Goal: Check status: Check status

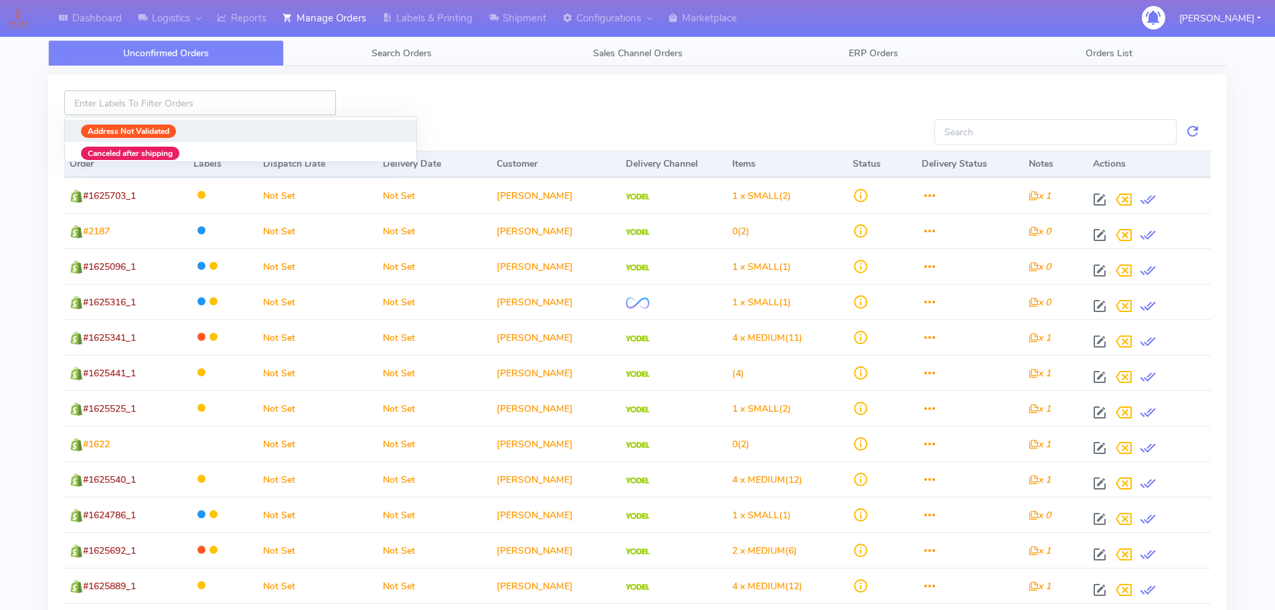
click at [241, 105] on input at bounding box center [200, 102] width 272 height 25
paste input "#1621795"
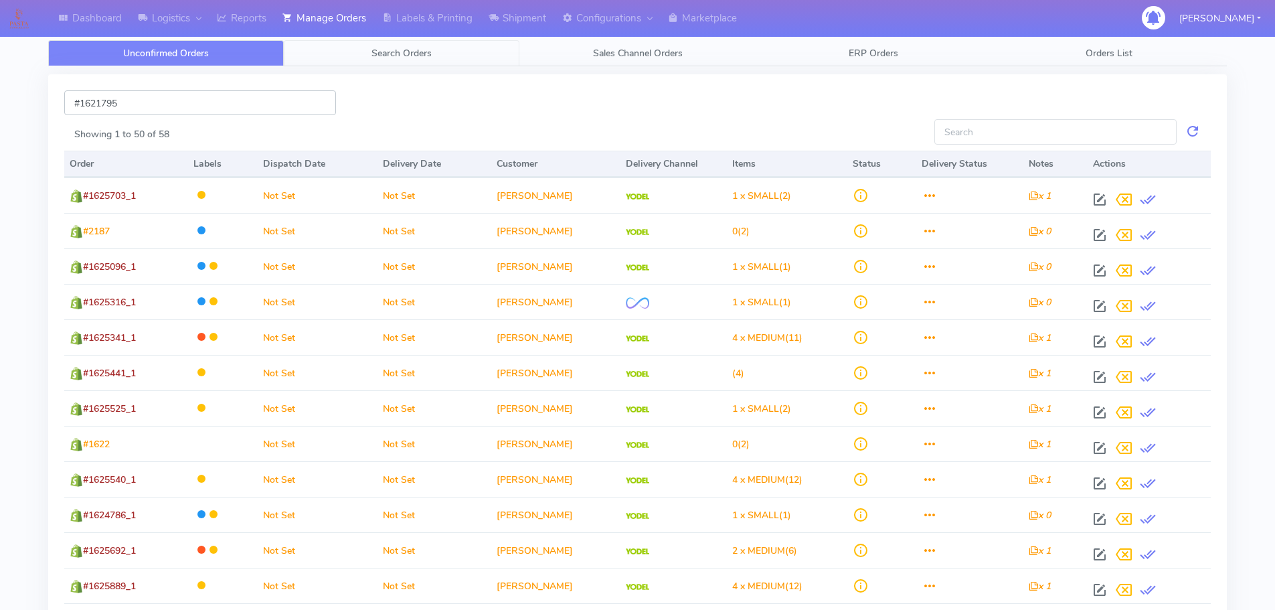
type input "#1621795"
click at [423, 51] on span "Search Orders" at bounding box center [401, 53] width 60 height 13
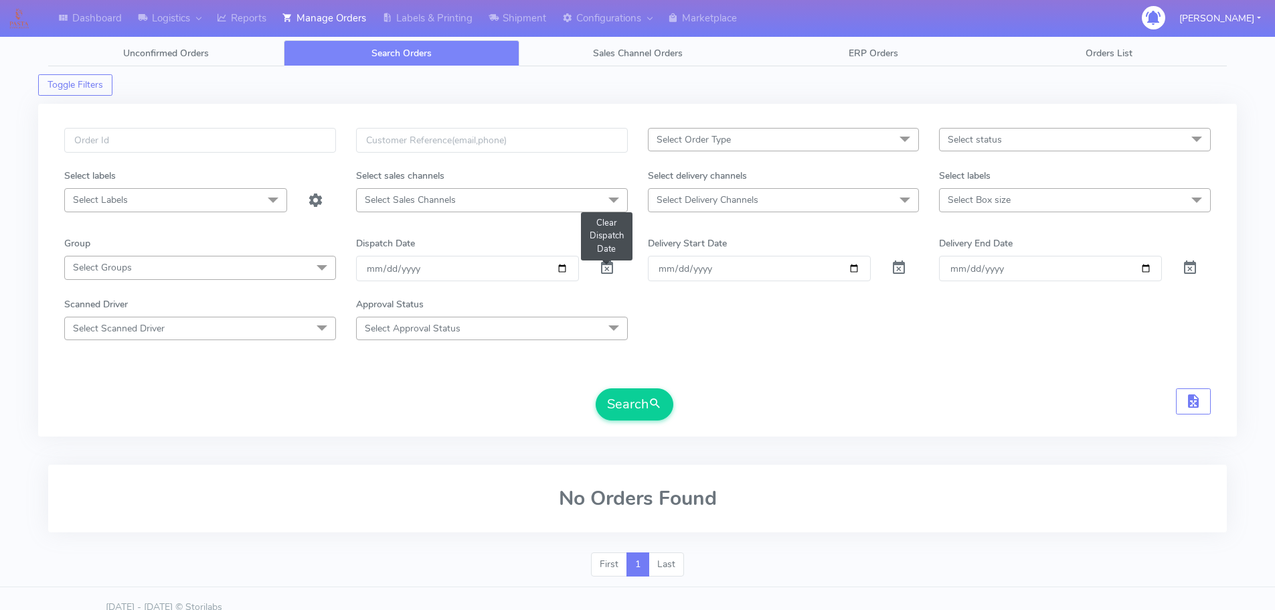
click at [606, 270] on span at bounding box center [607, 270] width 16 height 13
click at [143, 139] on input "text" at bounding box center [200, 140] width 272 height 25
paste input "#1621795"
click at [648, 393] on button "Search" at bounding box center [635, 404] width 78 height 32
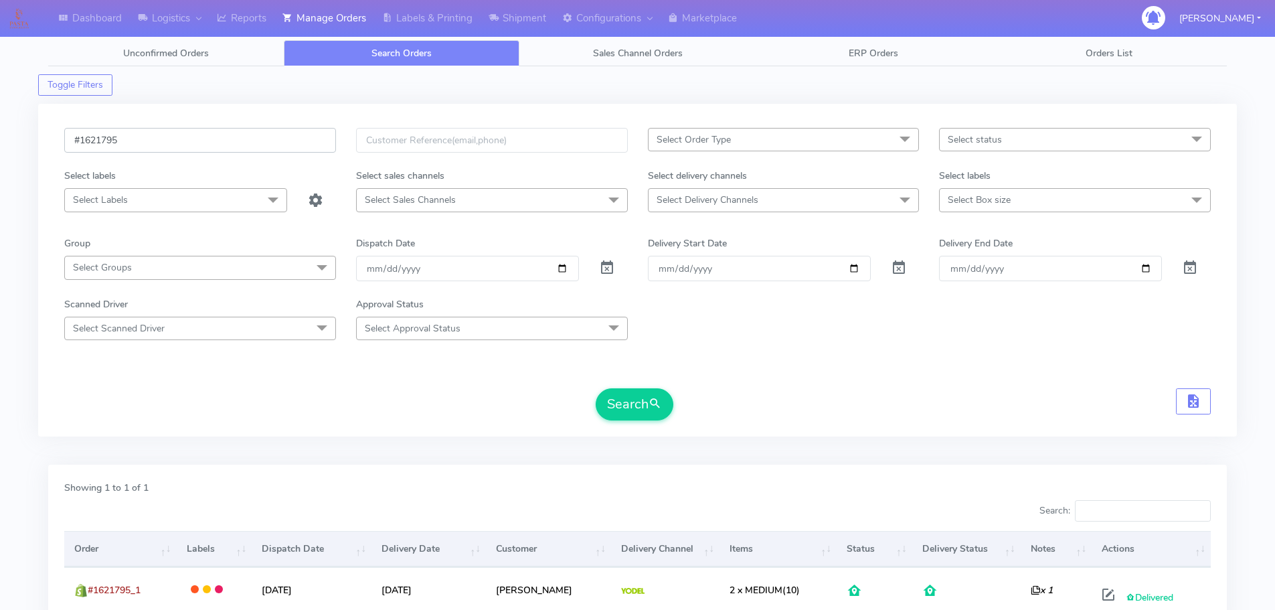
drag, startPoint x: 147, startPoint y: 136, endPoint x: -22, endPoint y: 145, distance: 169.6
click at [0, 145] on html "Dashboard Logistics London Logistics Reports Manage Orders Labels & Printing Sh…" at bounding box center [637, 363] width 1275 height 727
paste input "0006"
type input "#1620006"
click at [665, 415] on button "Search" at bounding box center [635, 404] width 78 height 32
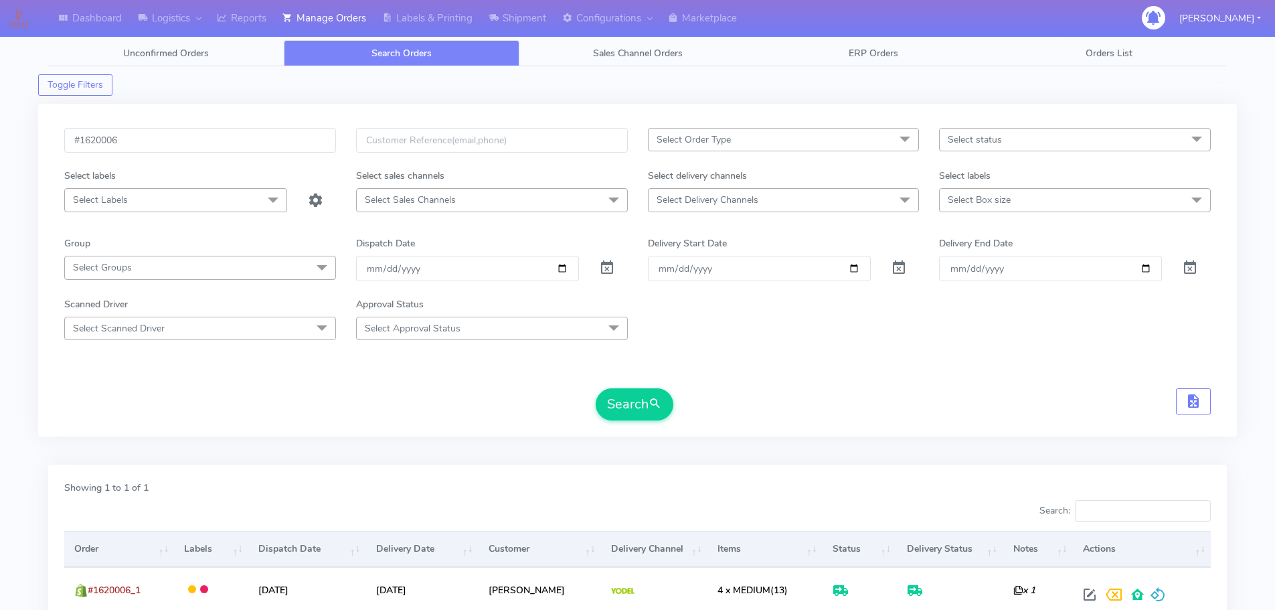
scroll to position [117, 0]
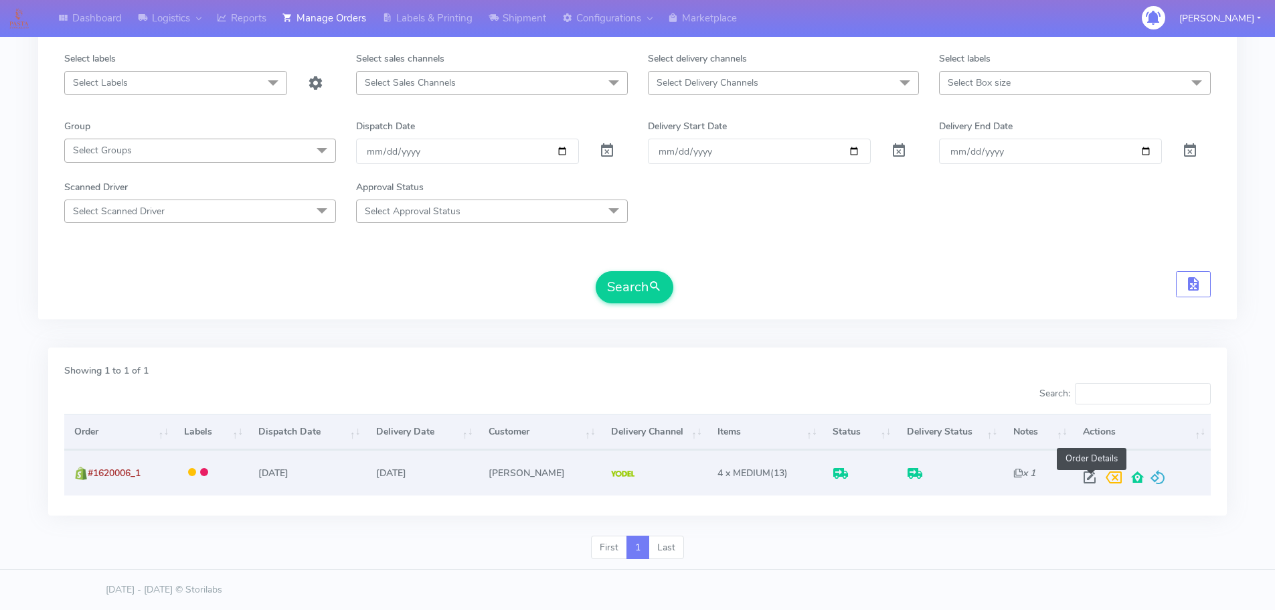
click at [1093, 478] on span at bounding box center [1089, 480] width 24 height 13
select select "5"
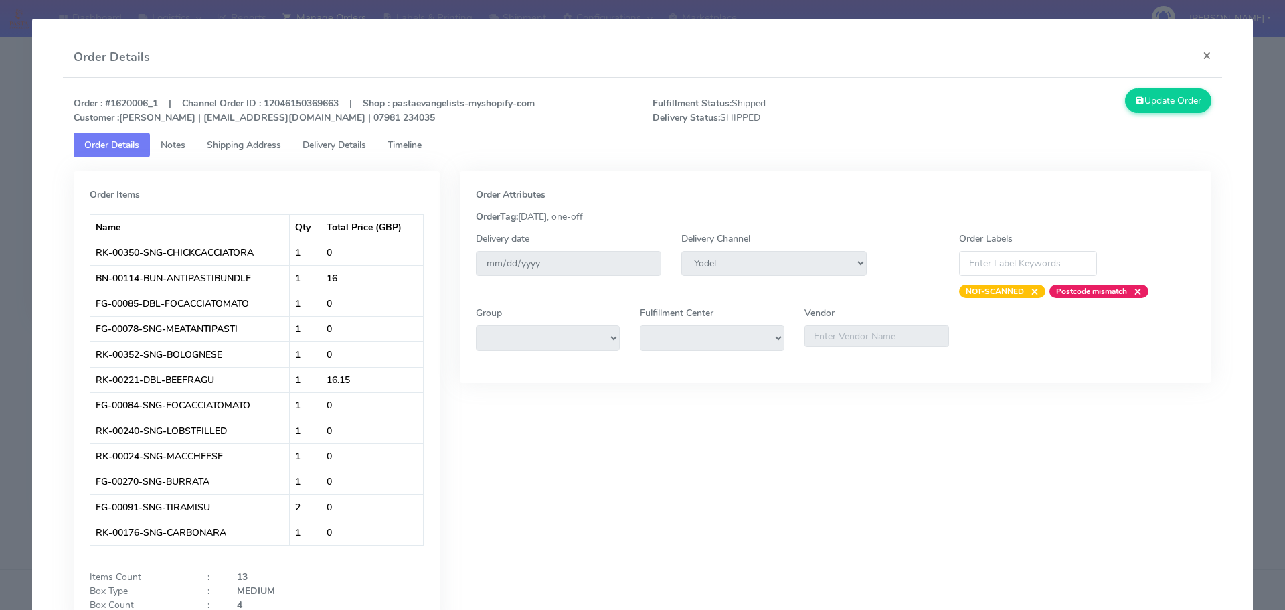
click at [248, 145] on span "Shipping Address" at bounding box center [244, 145] width 74 height 13
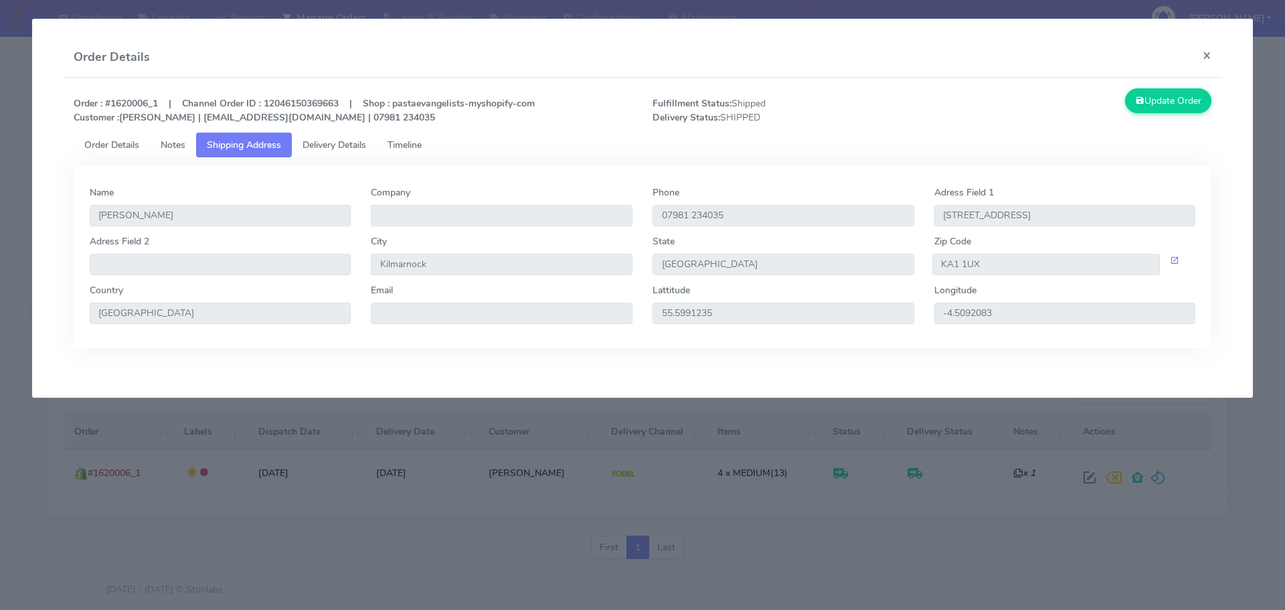
click at [354, 148] on span "Delivery Details" at bounding box center [334, 145] width 64 height 13
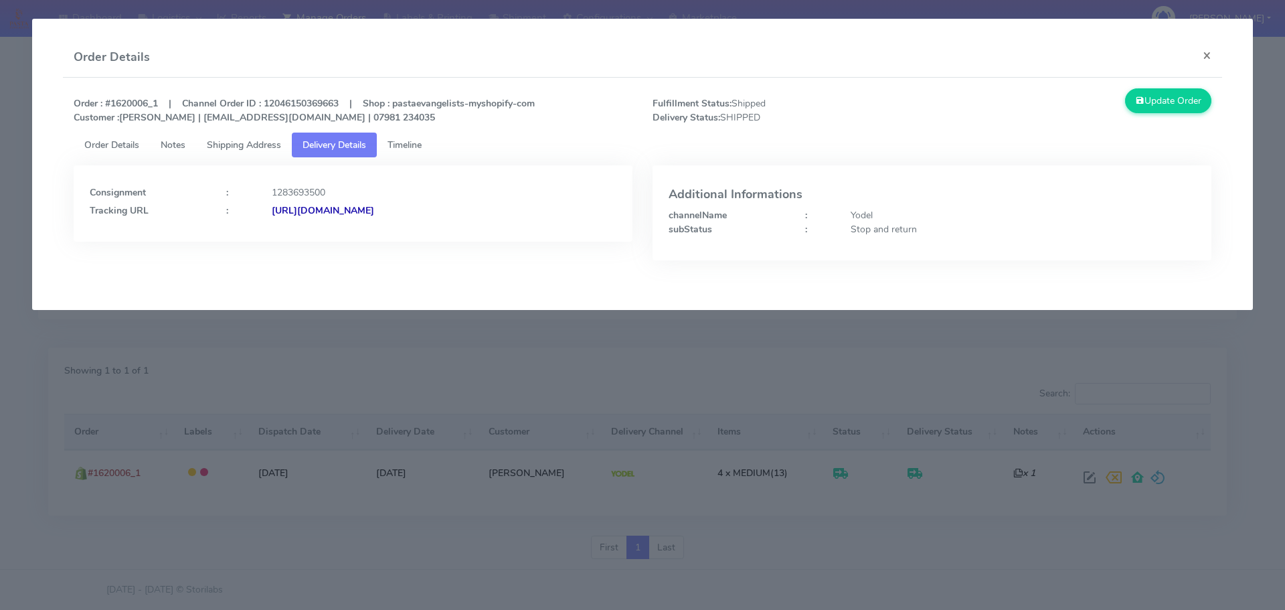
click at [251, 145] on span "Shipping Address" at bounding box center [244, 145] width 74 height 13
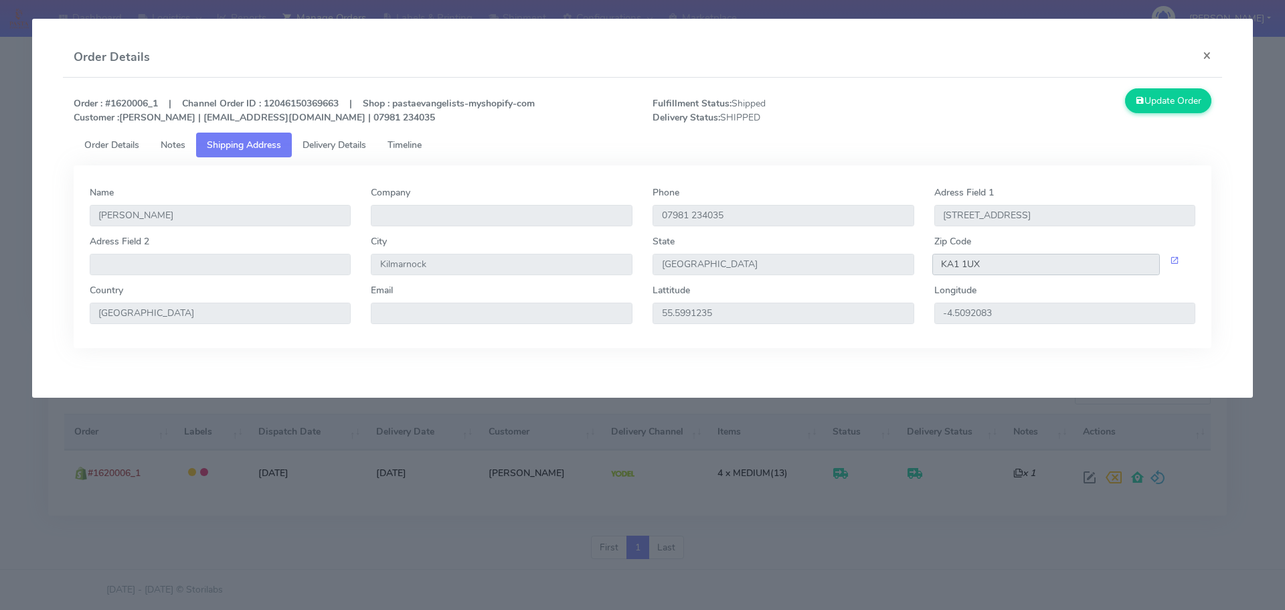
drag, startPoint x: 998, startPoint y: 267, endPoint x: 908, endPoint y: 271, distance: 89.8
click at [908, 271] on div "Adress Field 2 City [GEOGRAPHIC_DATA] State [GEOGRAPHIC_DATA] Zip Code KA1 1UX" at bounding box center [643, 258] width 1126 height 49
click at [315, 140] on span "Delivery Details" at bounding box center [334, 145] width 64 height 13
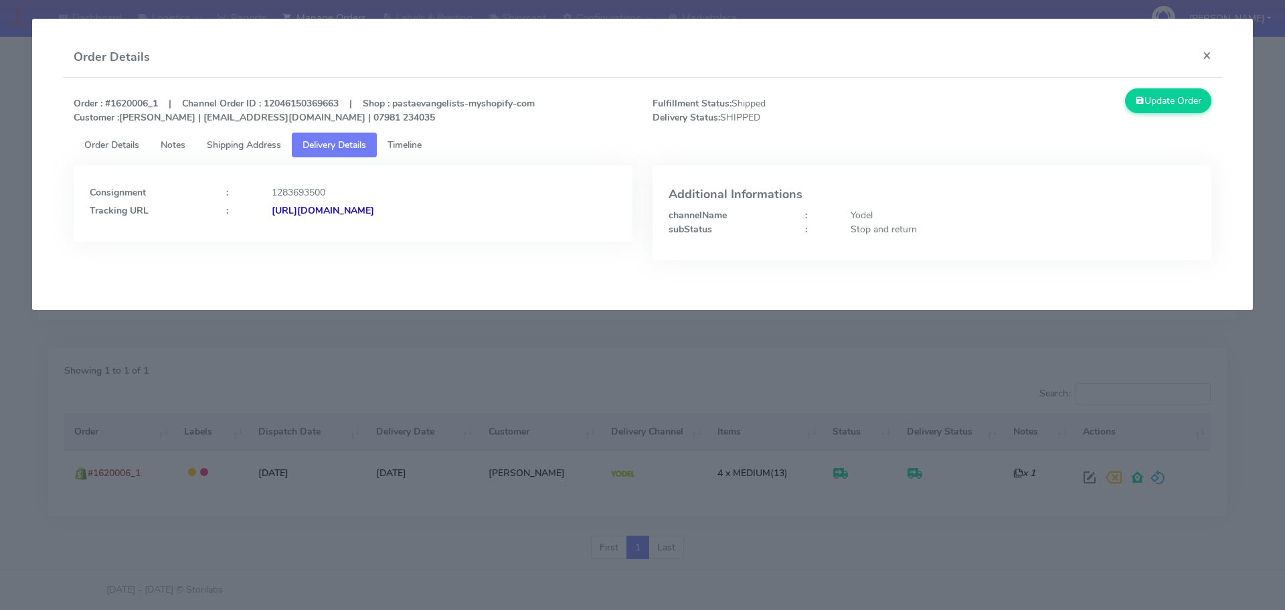
click at [374, 216] on strong "[URL][DOMAIN_NAME]" at bounding box center [323, 210] width 102 height 13
click at [230, 141] on span "Shipping Address" at bounding box center [244, 145] width 74 height 13
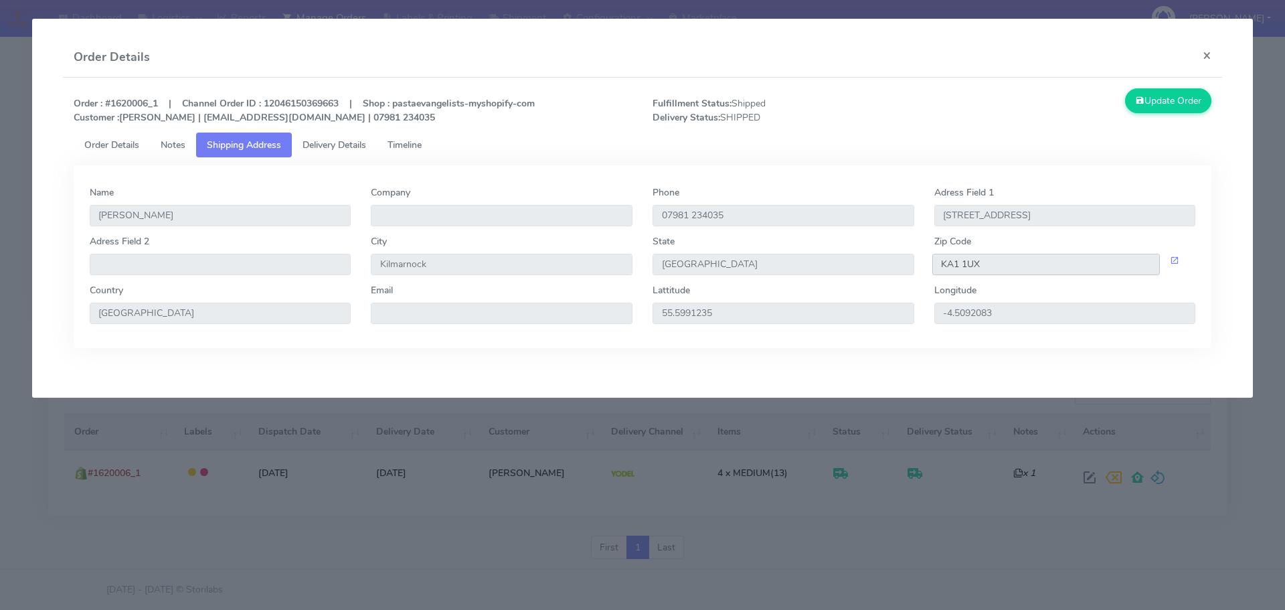
drag, startPoint x: 991, startPoint y: 265, endPoint x: 879, endPoint y: 269, distance: 111.8
click at [879, 269] on div "Adress Field 2 City [GEOGRAPHIC_DATA] State [GEOGRAPHIC_DATA] Zip Code KA1 1UX" at bounding box center [643, 258] width 1126 height 49
click at [1213, 58] on button "×" at bounding box center [1207, 54] width 30 height 35
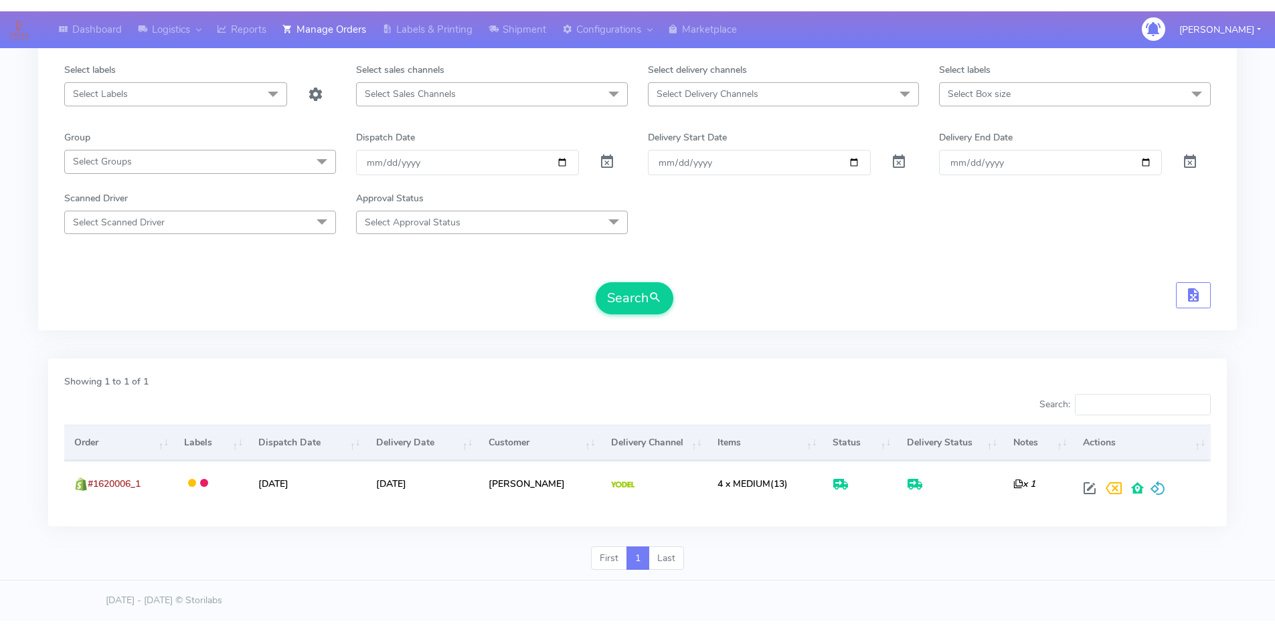
scroll to position [0, 0]
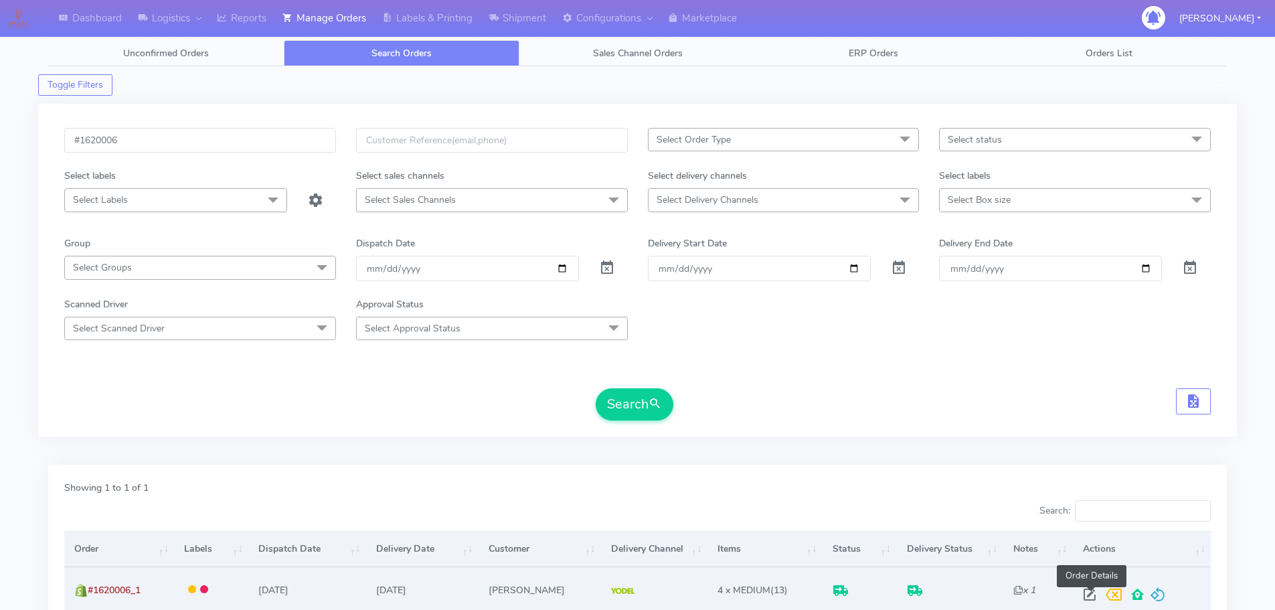
click at [1090, 594] on span at bounding box center [1089, 597] width 24 height 13
select select "5"
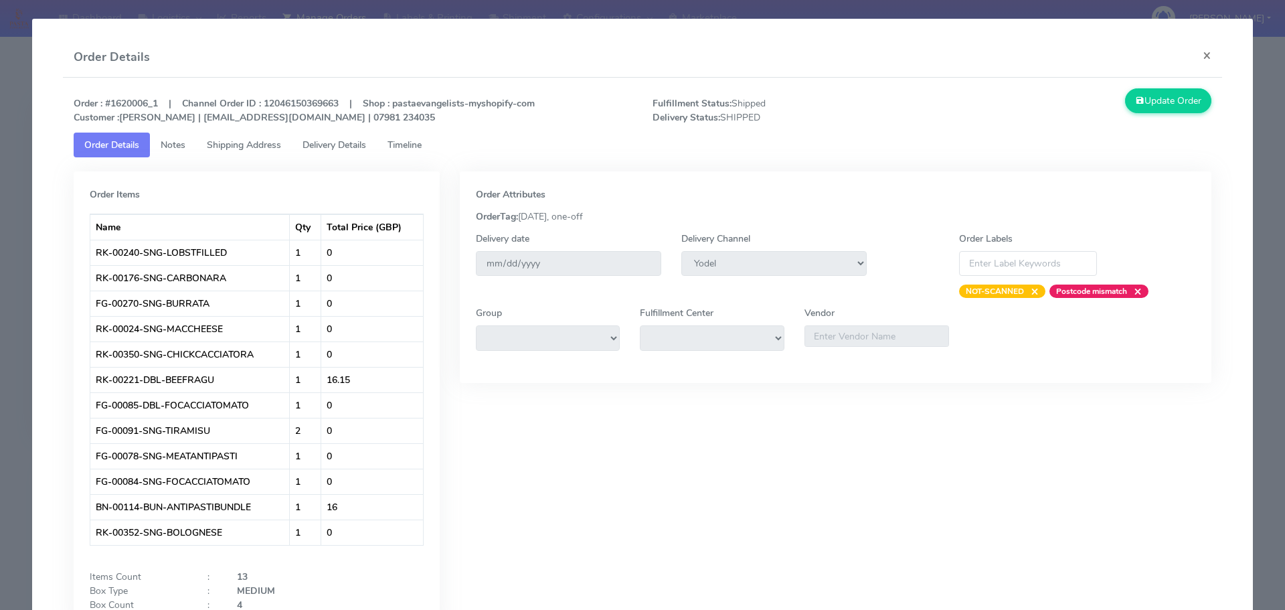
click at [242, 143] on span "Shipping Address" at bounding box center [244, 145] width 74 height 13
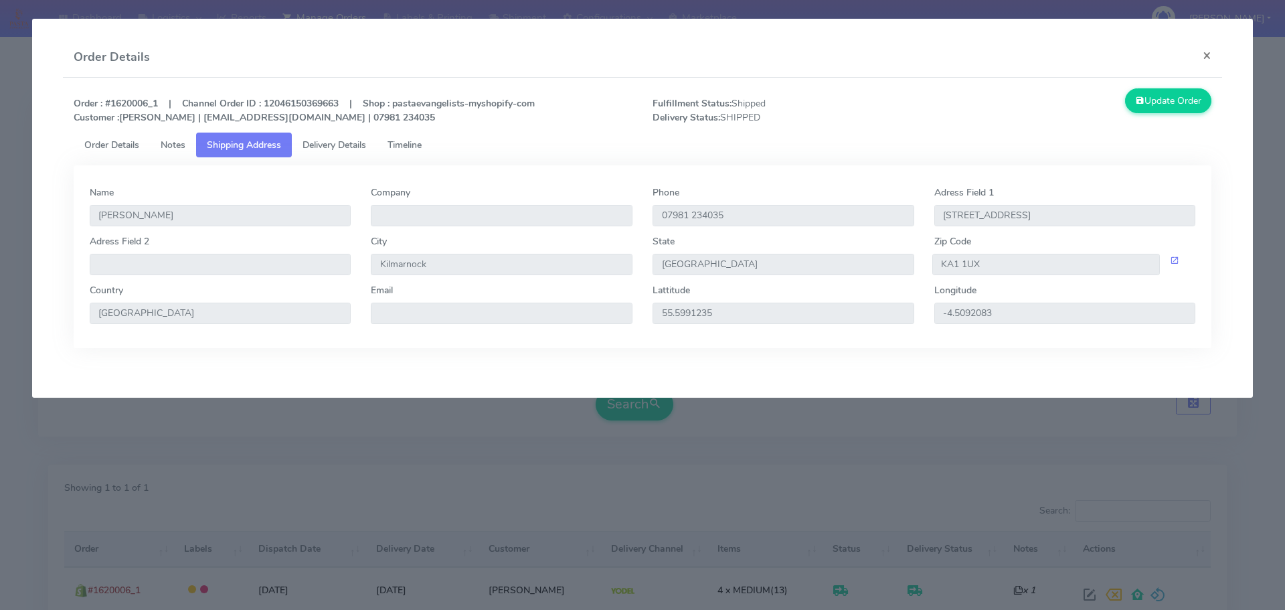
click at [333, 143] on span "Delivery Details" at bounding box center [334, 145] width 64 height 13
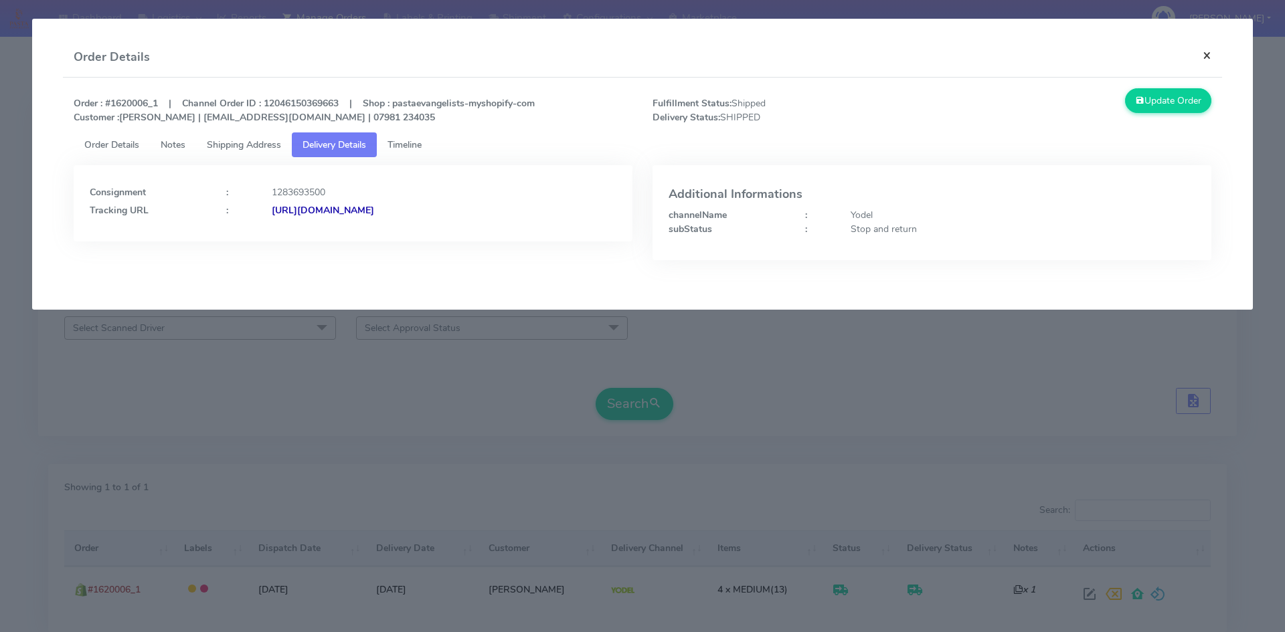
click at [1205, 58] on button "×" at bounding box center [1207, 54] width 30 height 35
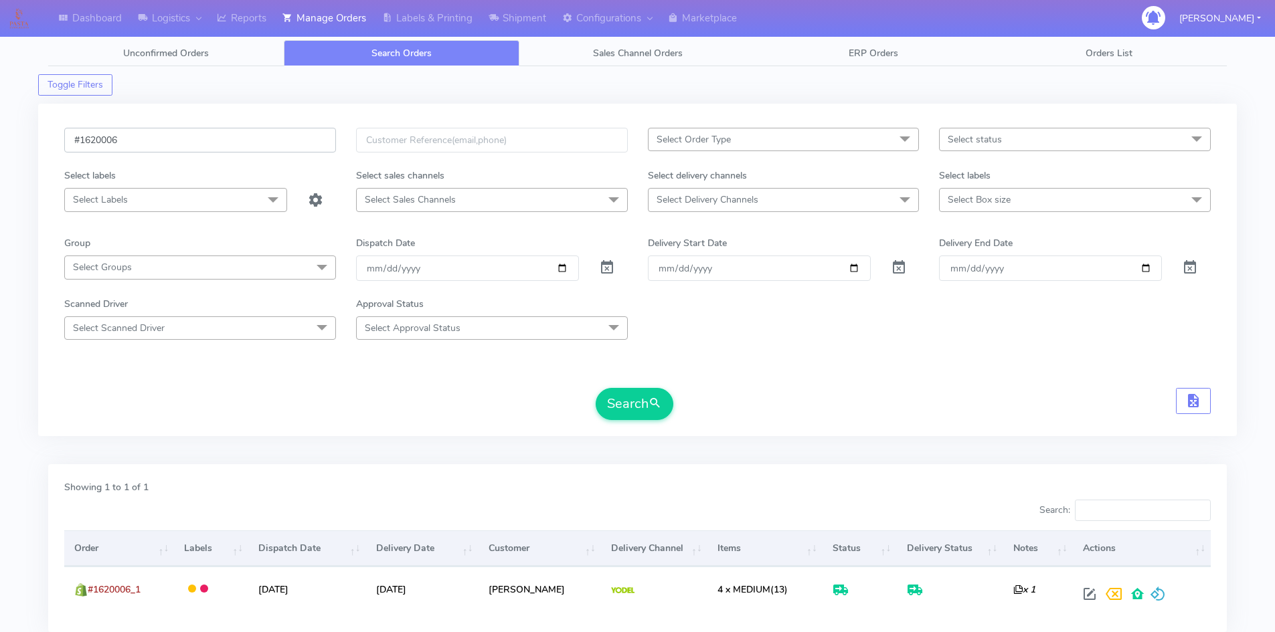
drag, startPoint x: 137, startPoint y: 144, endPoint x: 8, endPoint y: 142, distance: 129.2
click at [8, 142] on div "Dashboard Logistics London Logistics Reports Manage Orders Labels & Printing Sh…" at bounding box center [637, 355] width 1275 height 663
paste input "3560"
type input "#1623560"
click at [596, 388] on button "Search" at bounding box center [635, 404] width 78 height 32
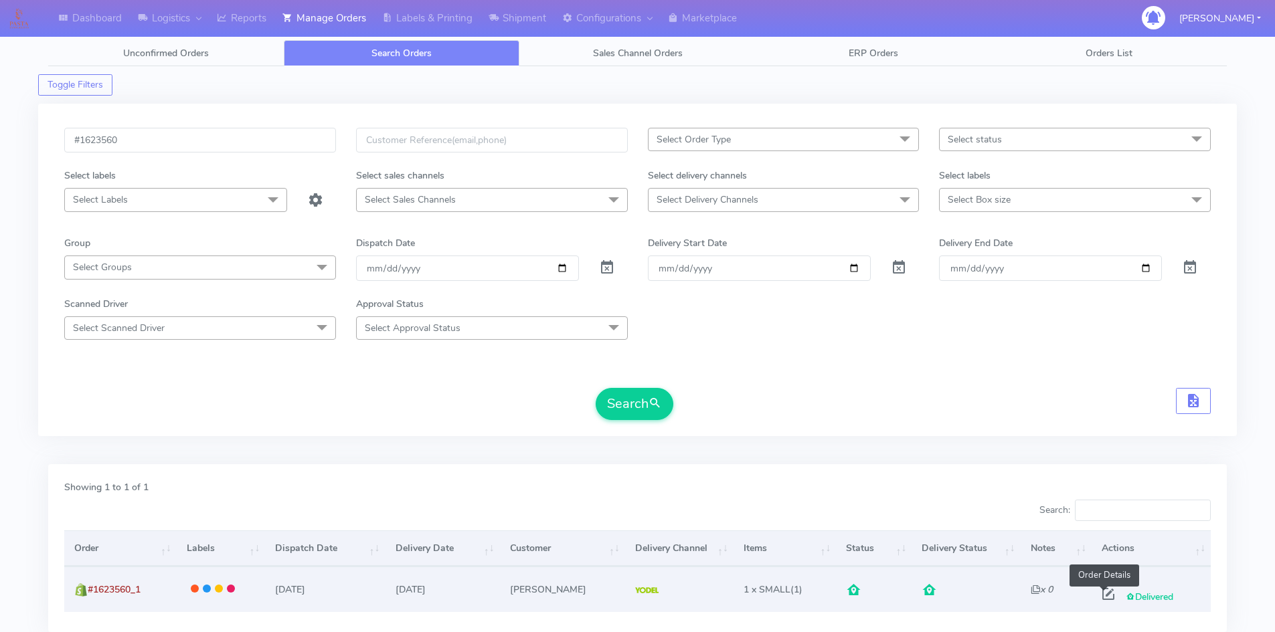
click at [1103, 596] on span at bounding box center [1108, 597] width 24 height 13
select select "5"
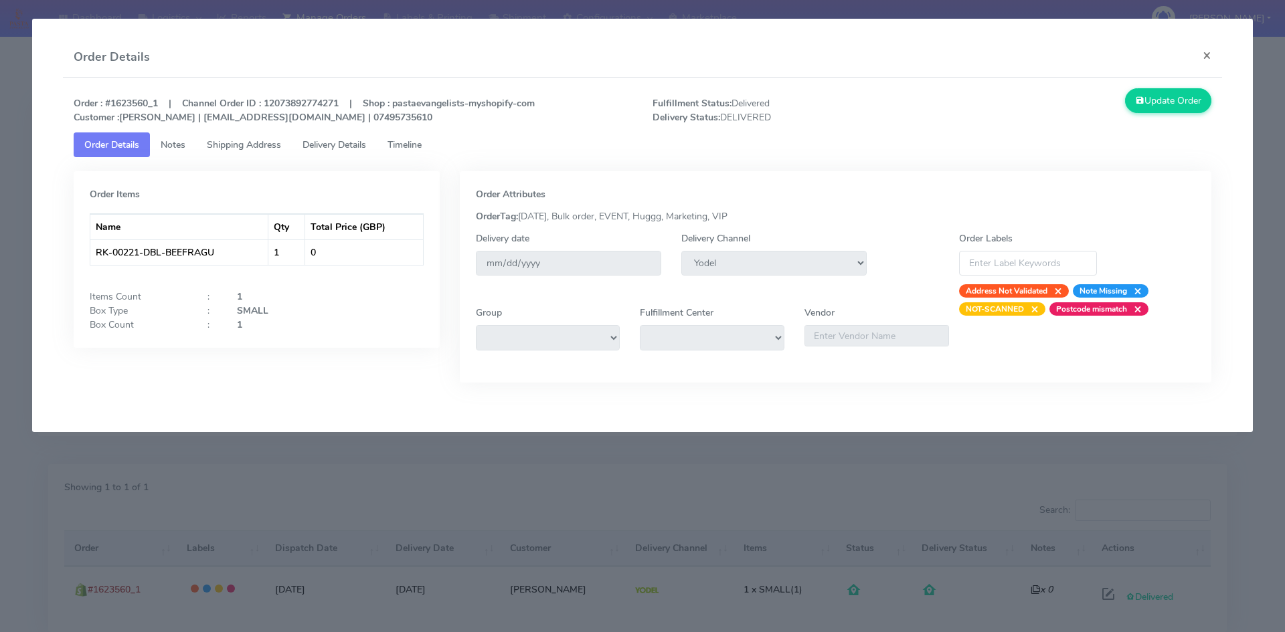
click at [247, 153] on link "Shipping Address" at bounding box center [244, 145] width 96 height 25
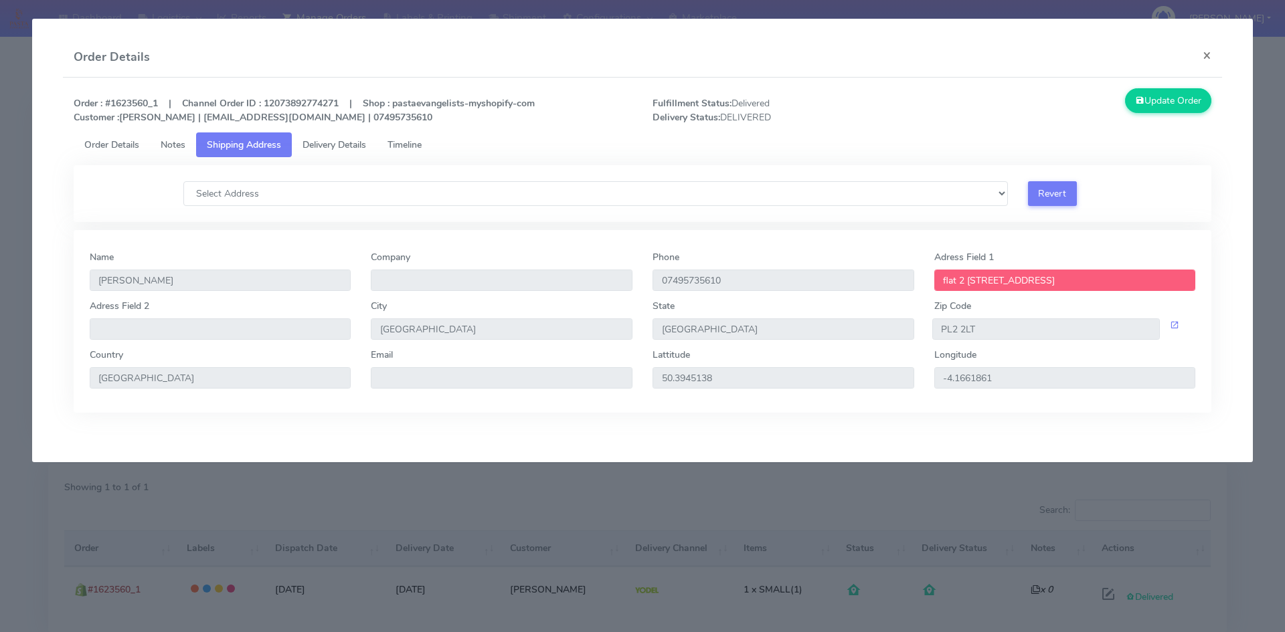
click at [345, 148] on span "Delivery Details" at bounding box center [334, 145] width 64 height 13
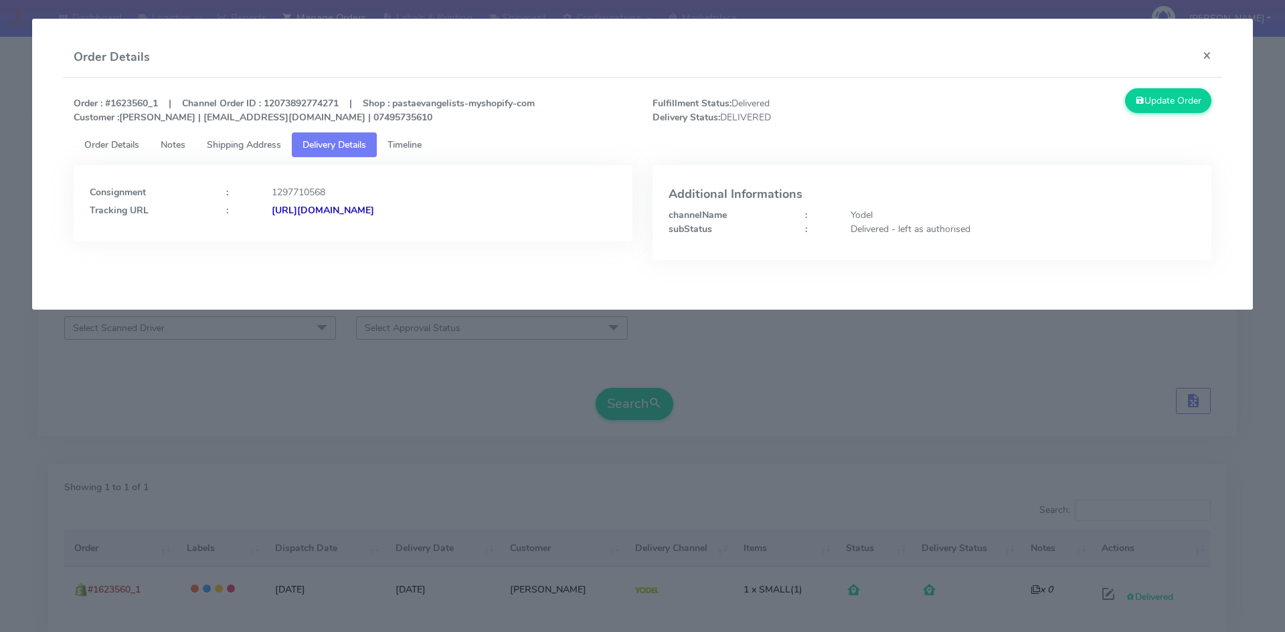
click at [371, 211] on strong "[URL][DOMAIN_NAME]" at bounding box center [323, 210] width 102 height 13
click at [255, 149] on span "Shipping Address" at bounding box center [244, 145] width 74 height 13
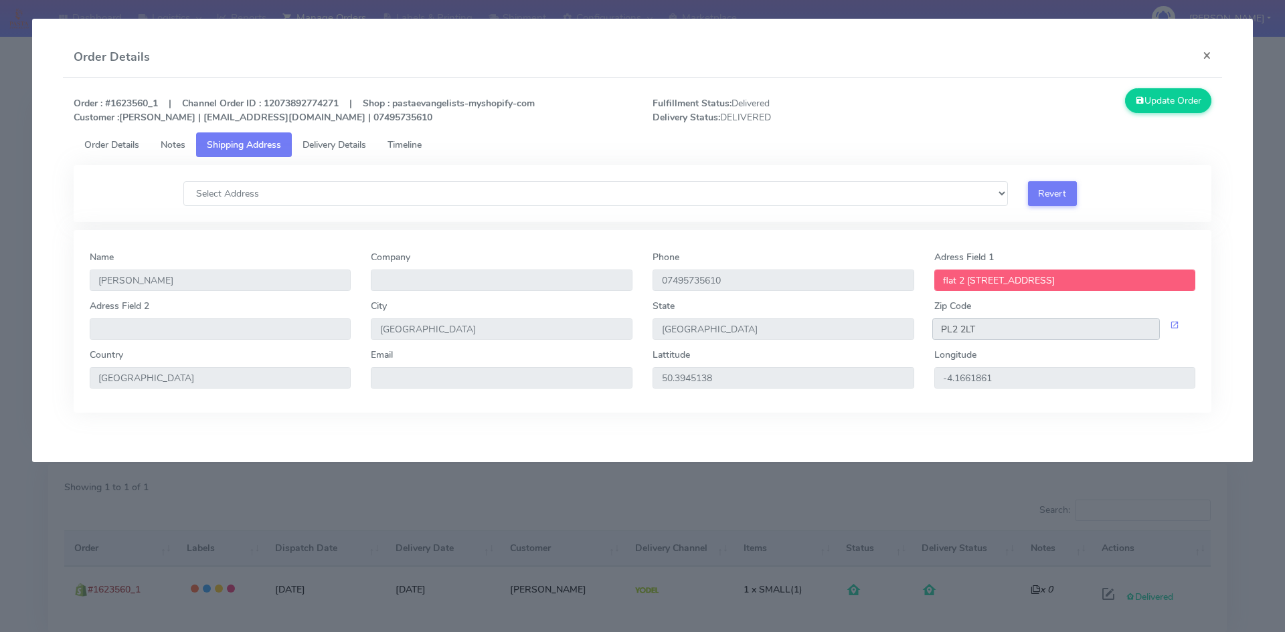
drag, startPoint x: 992, startPoint y: 331, endPoint x: 912, endPoint y: 331, distance: 80.3
click at [912, 331] on div "Adress Field 2 City [GEOGRAPHIC_DATA] [GEOGRAPHIC_DATA] Zip Code PL2 2LT" at bounding box center [643, 323] width 1126 height 49
click at [1201, 62] on button "×" at bounding box center [1207, 54] width 30 height 35
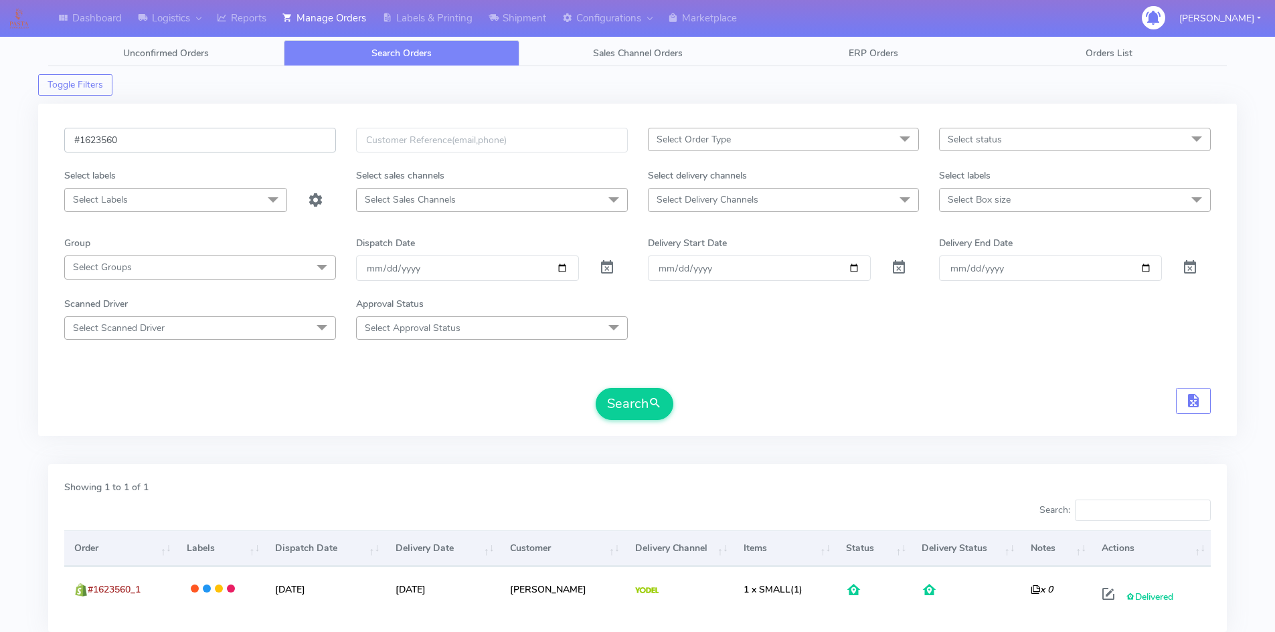
drag, startPoint x: 158, startPoint y: 141, endPoint x: 22, endPoint y: 141, distance: 135.8
click at [22, 141] on div "Dashboard Logistics London Logistics Reports Manage Orders Labels & Printing Sh…" at bounding box center [637, 355] width 1275 height 663
paste input "8YGV72Y8"
click at [201, 138] on input "#1623560" at bounding box center [200, 140] width 272 height 25
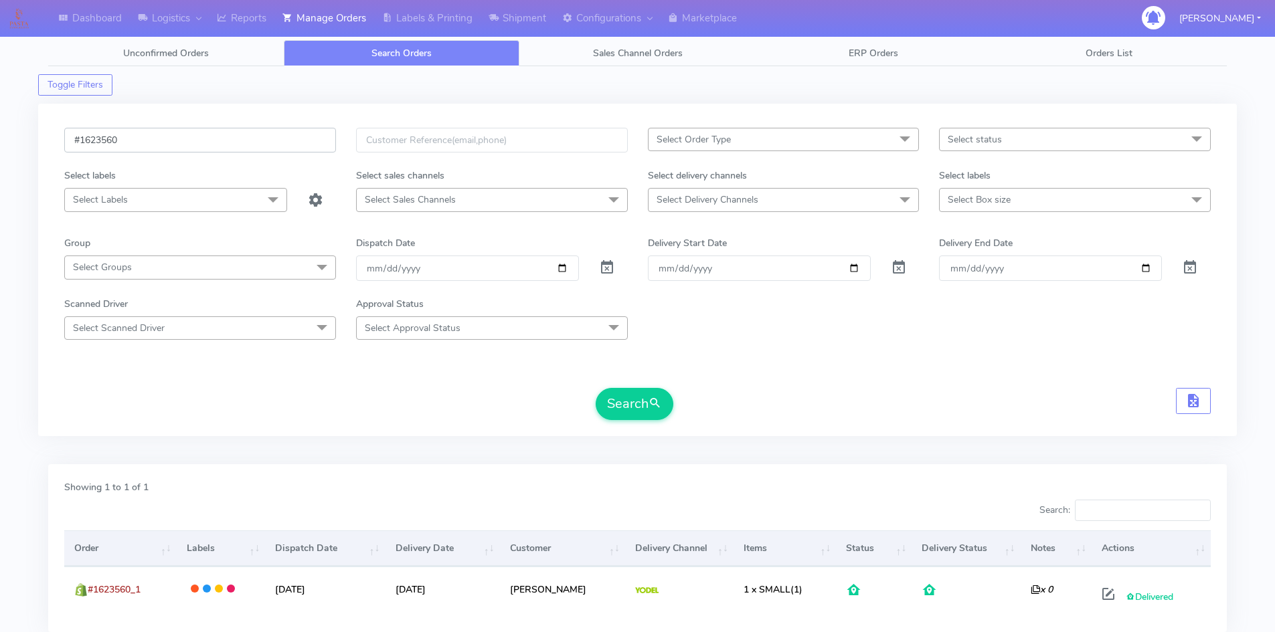
click at [201, 138] on input "#1623560" at bounding box center [200, 140] width 272 height 25
paste input "2474"
type input "#1622474"
click at [649, 398] on span "submit" at bounding box center [654, 404] width 13 height 18
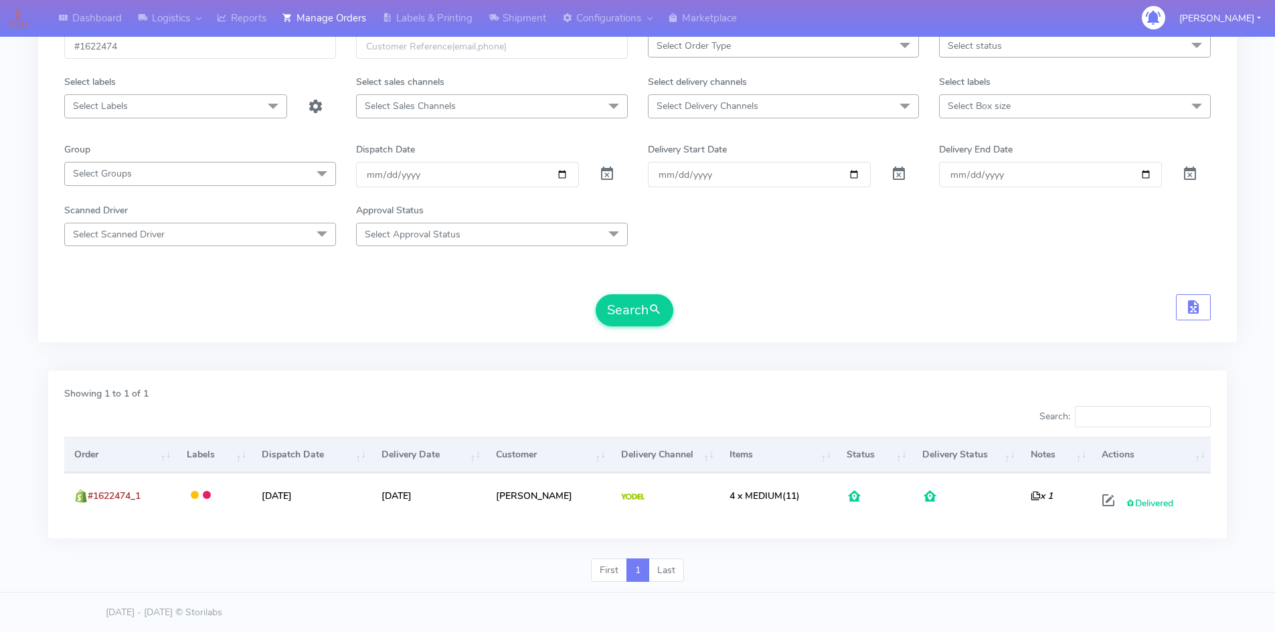
scroll to position [94, 0]
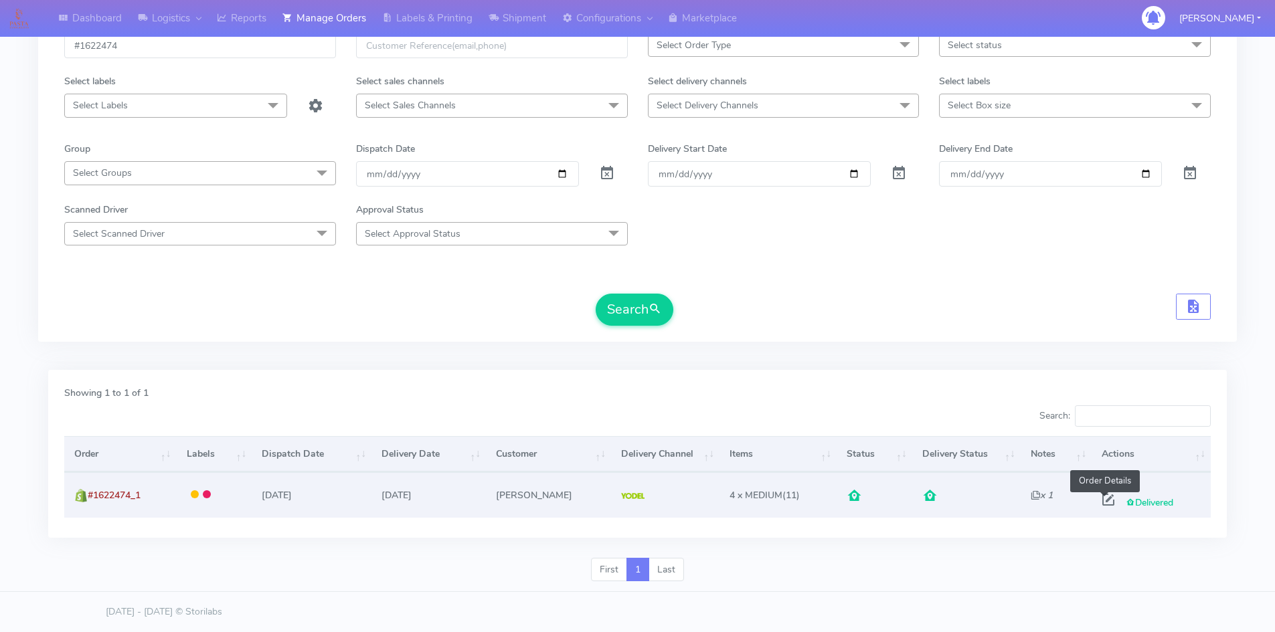
click at [1100, 507] on span at bounding box center [1108, 503] width 24 height 13
select select "5"
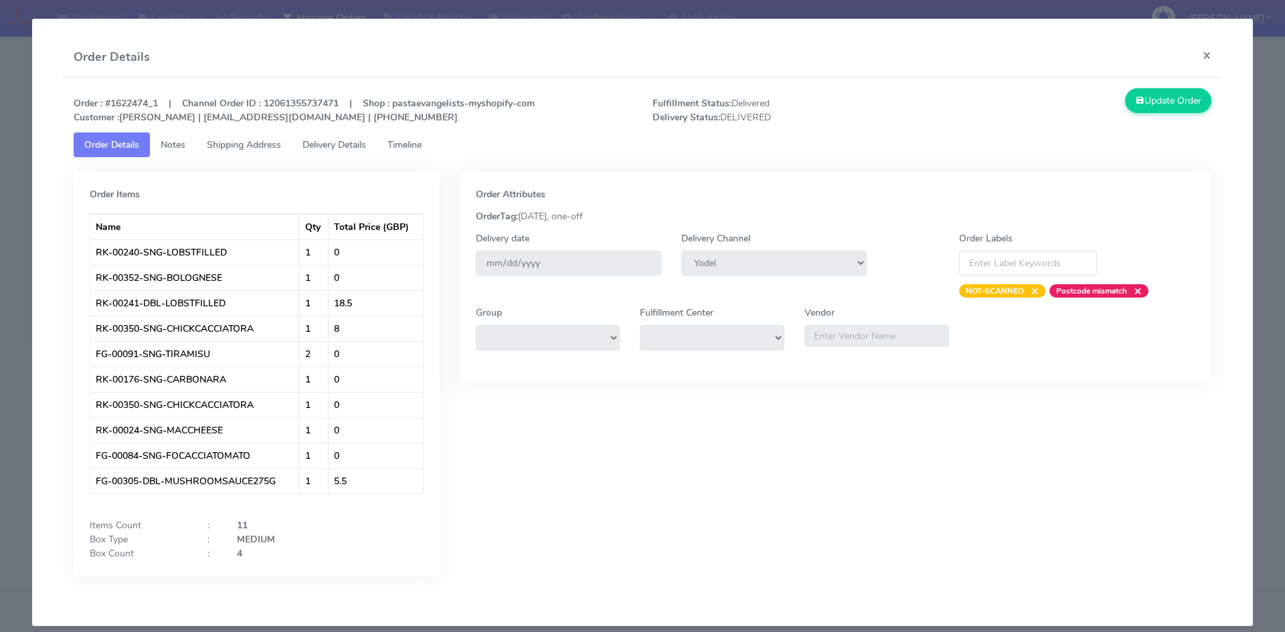
click at [339, 145] on span "Delivery Details" at bounding box center [334, 145] width 64 height 13
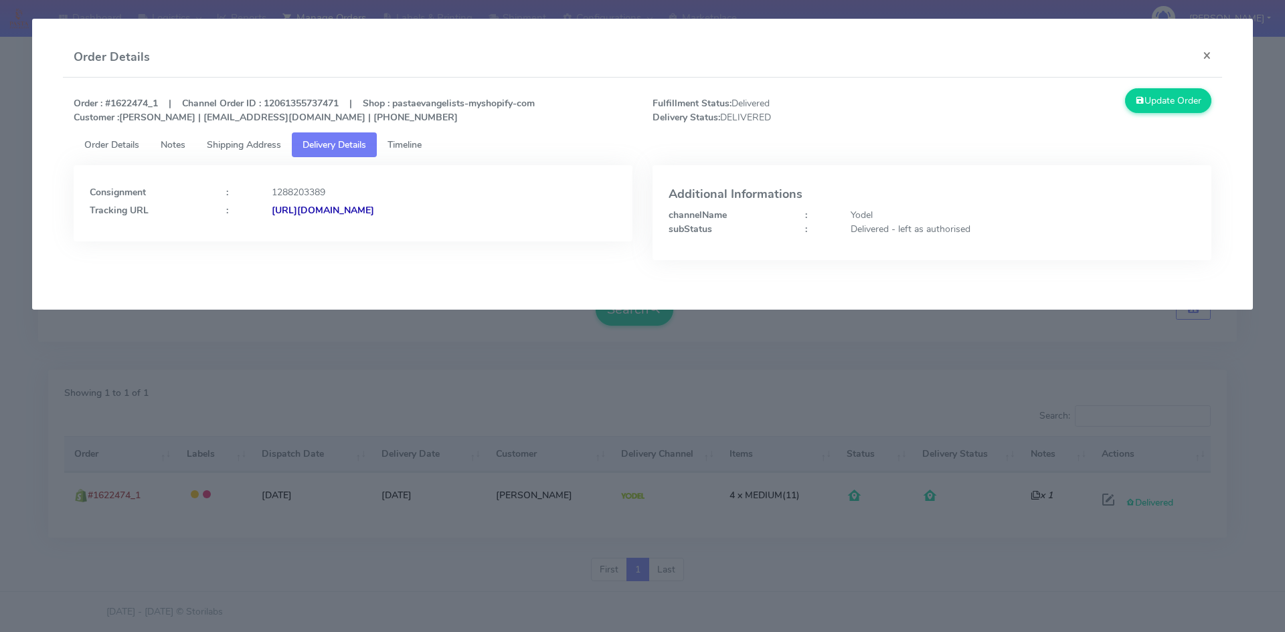
drag, startPoint x: 546, startPoint y: 210, endPoint x: 418, endPoint y: 207, distance: 127.8
click at [418, 207] on div "[URL][DOMAIN_NAME]" at bounding box center [444, 210] width 365 height 14
click at [532, 236] on div "Consignment : 1288203389 Tracking URL : [URL][DOMAIN_NAME]" at bounding box center [353, 203] width 559 height 76
drag, startPoint x: 527, startPoint y: 207, endPoint x: 416, endPoint y: 206, distance: 110.4
click at [416, 206] on div "[URL][DOMAIN_NAME]" at bounding box center [444, 210] width 365 height 14
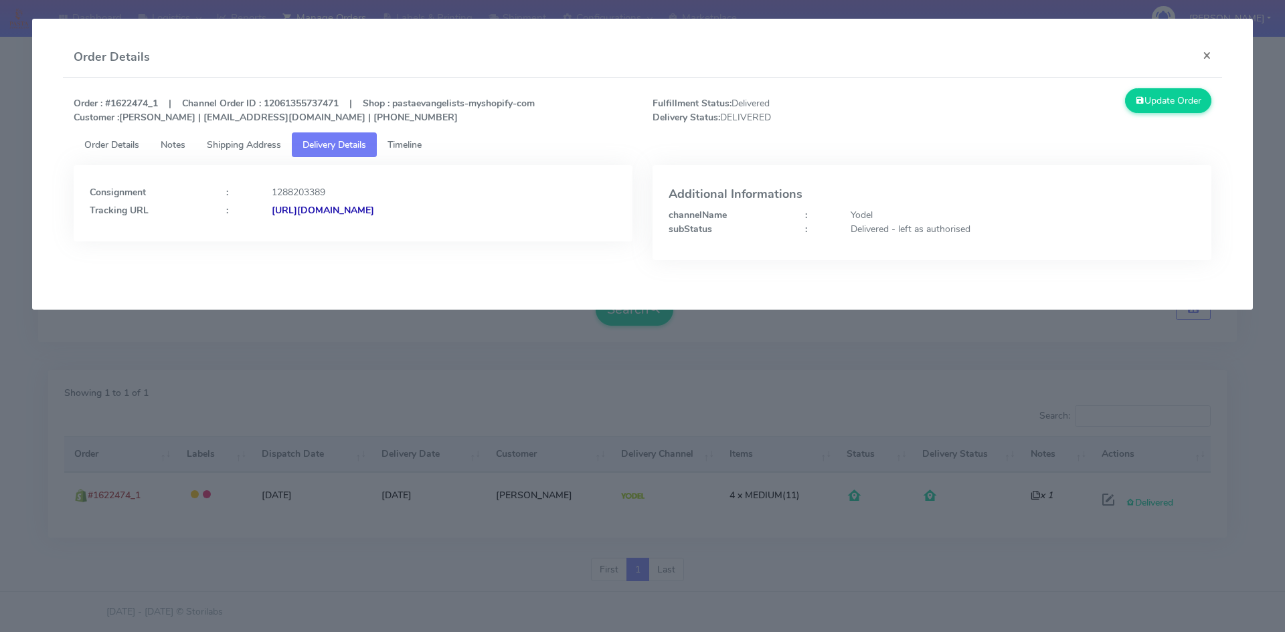
click at [436, 243] on div "Consignment : 1288203389 Tracking URL : [URL][DOMAIN_NAME]" at bounding box center [353, 222] width 579 height 115
drag, startPoint x: 531, startPoint y: 212, endPoint x: 417, endPoint y: 214, distance: 113.8
click at [417, 214] on div "[URL][DOMAIN_NAME]" at bounding box center [444, 210] width 365 height 14
copy strong "JJD0002249960894380"
click at [125, 146] on span "Order Details" at bounding box center [111, 145] width 55 height 13
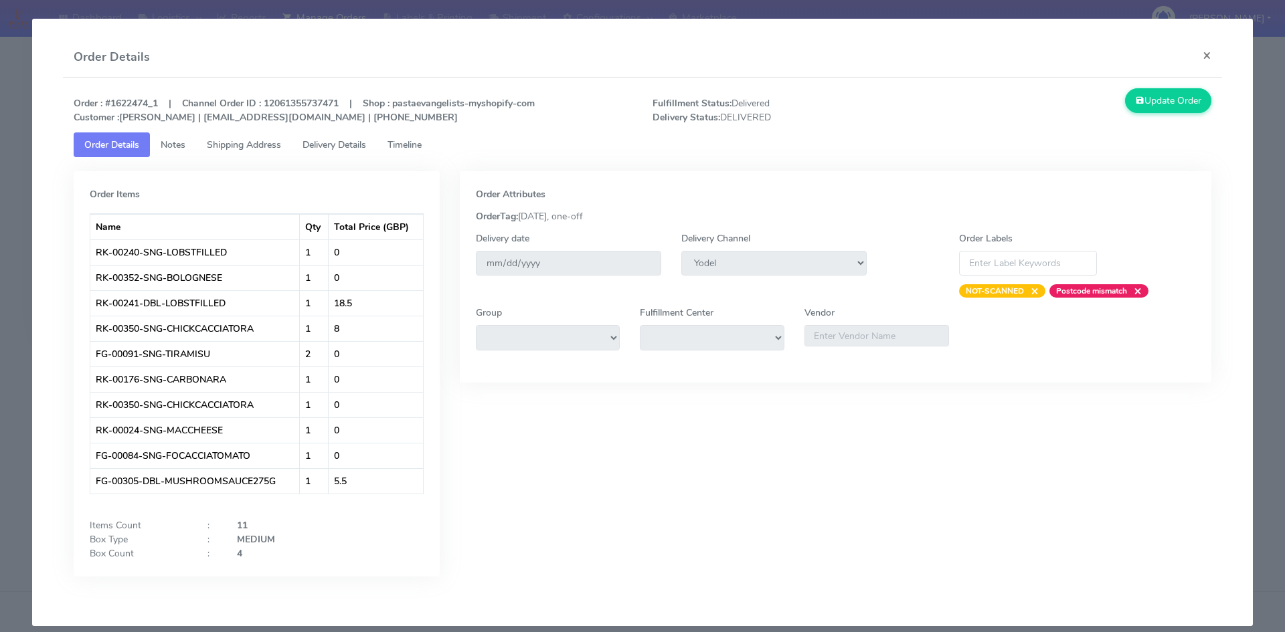
click at [222, 151] on span "Shipping Address" at bounding box center [244, 145] width 74 height 13
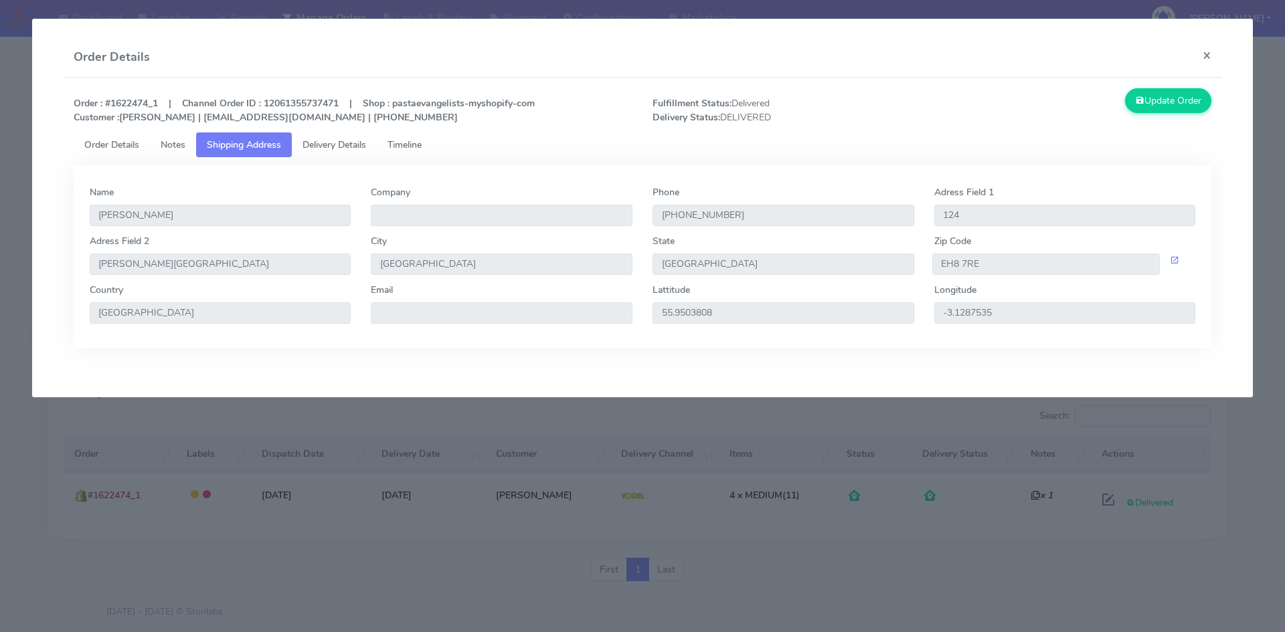
click at [316, 149] on span "Delivery Details" at bounding box center [334, 145] width 64 height 13
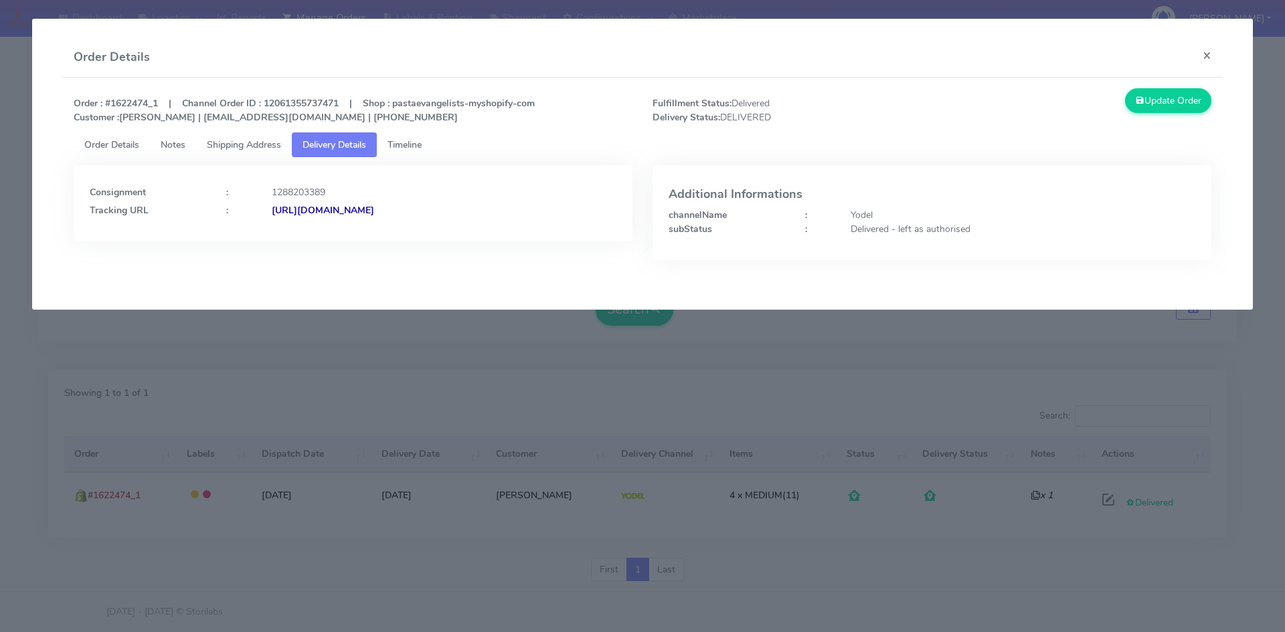
click at [374, 207] on strong "[URL][DOMAIN_NAME]" at bounding box center [323, 210] width 102 height 13
click at [224, 146] on span "Shipping Address" at bounding box center [244, 145] width 74 height 13
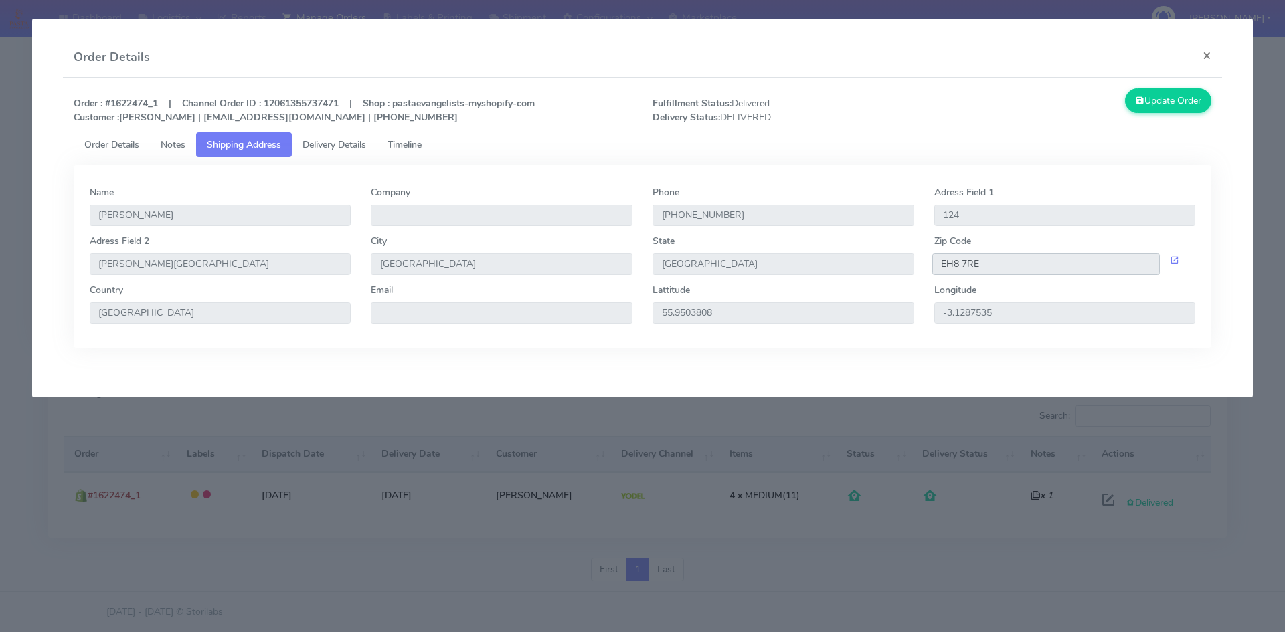
drag, startPoint x: 1003, startPoint y: 269, endPoint x: 882, endPoint y: 272, distance: 121.2
click at [883, 272] on div "[GEOGRAPHIC_DATA] [STREET_ADDRESS][PERSON_NAME]" at bounding box center [643, 258] width 1126 height 49
drag, startPoint x: 1206, startPoint y: 59, endPoint x: 893, endPoint y: 88, distance: 314.6
click at [1206, 59] on button "×" at bounding box center [1207, 54] width 30 height 35
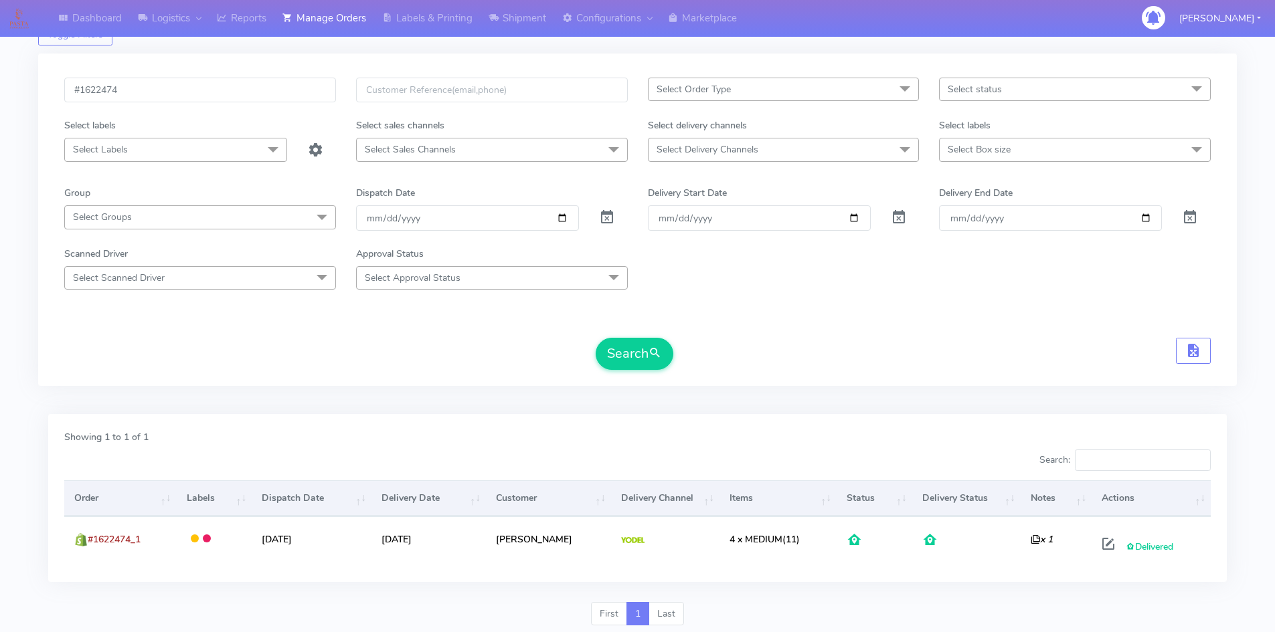
scroll to position [0, 0]
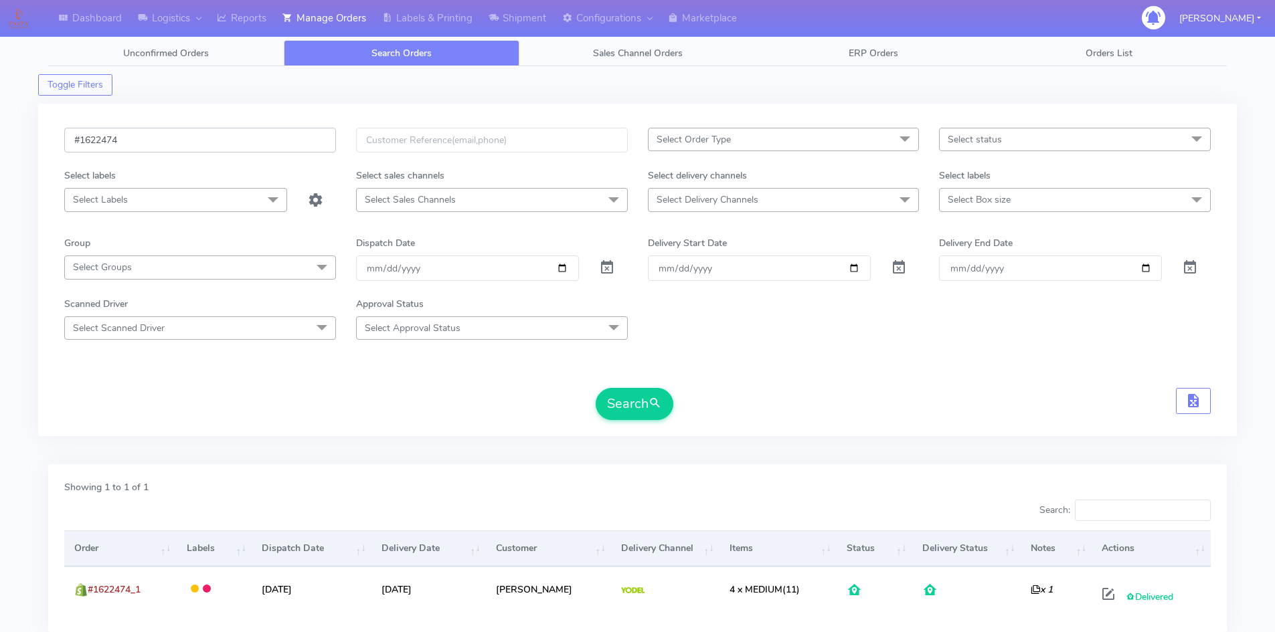
drag, startPoint x: 112, startPoint y: 135, endPoint x: 17, endPoint y: 138, distance: 94.4
click at [21, 137] on div "Dashboard Logistics London Logistics Reports Manage Orders Labels & Printing Sh…" at bounding box center [637, 355] width 1275 height 663
paste input "1779"
type input "#1621779"
click at [640, 400] on button "Search" at bounding box center [635, 404] width 78 height 32
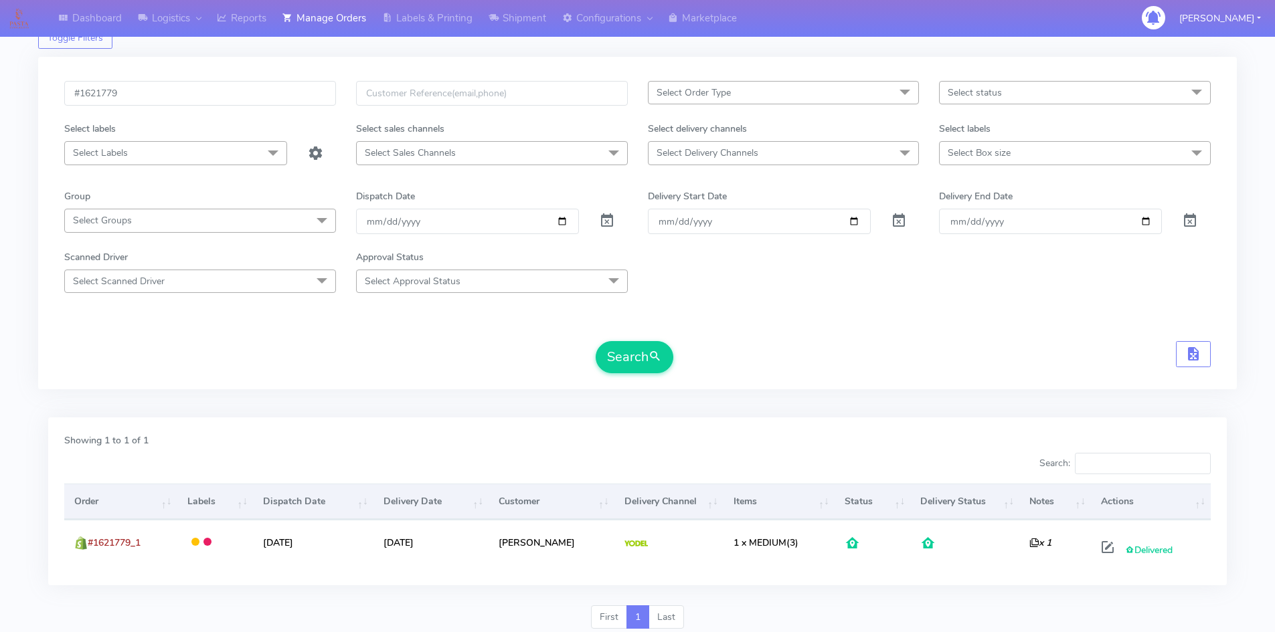
scroll to position [94, 0]
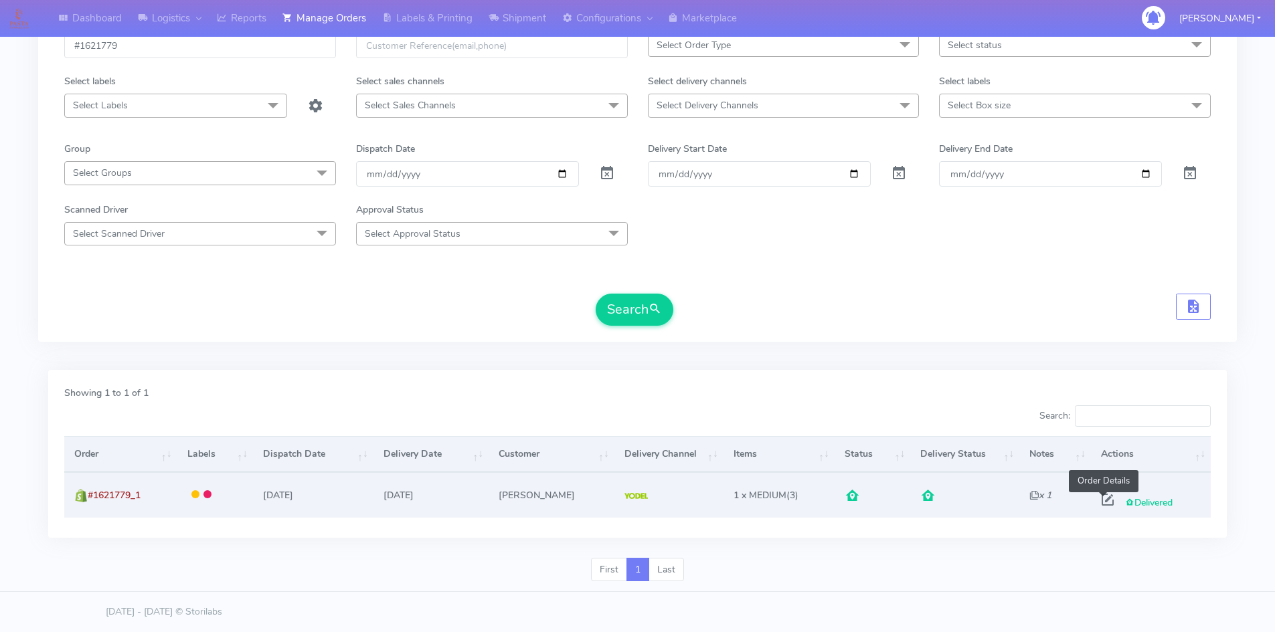
click at [1099, 501] on span at bounding box center [1107, 503] width 24 height 13
select select "5"
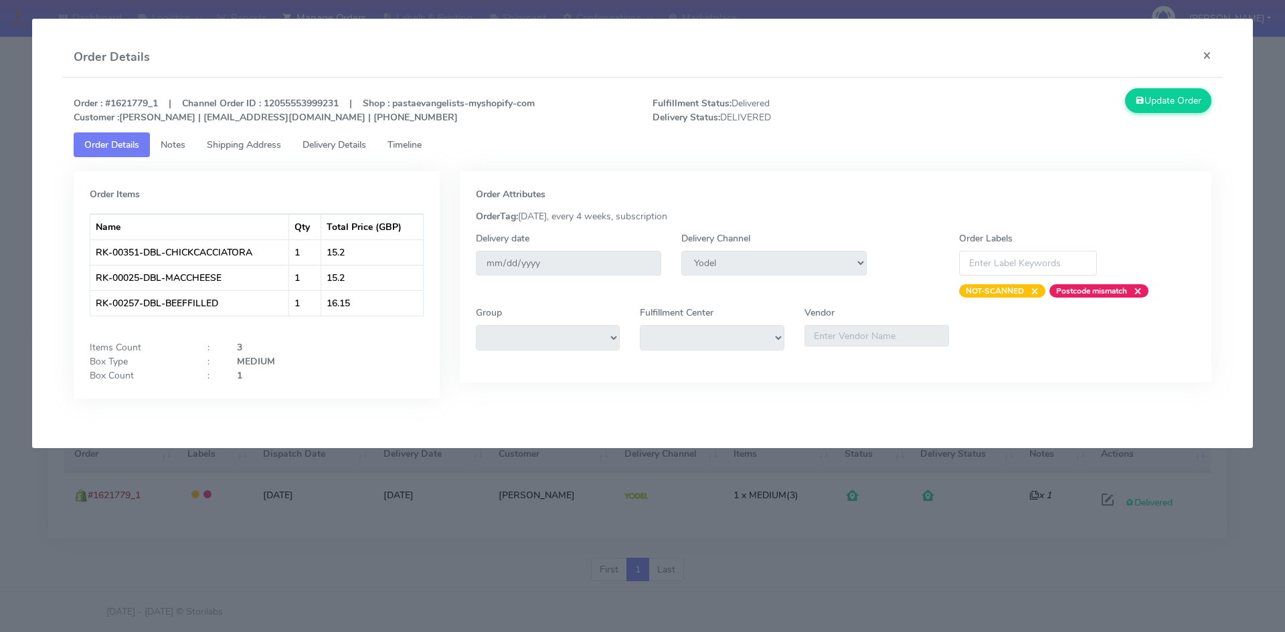
click at [311, 147] on span "Delivery Details" at bounding box center [334, 145] width 64 height 13
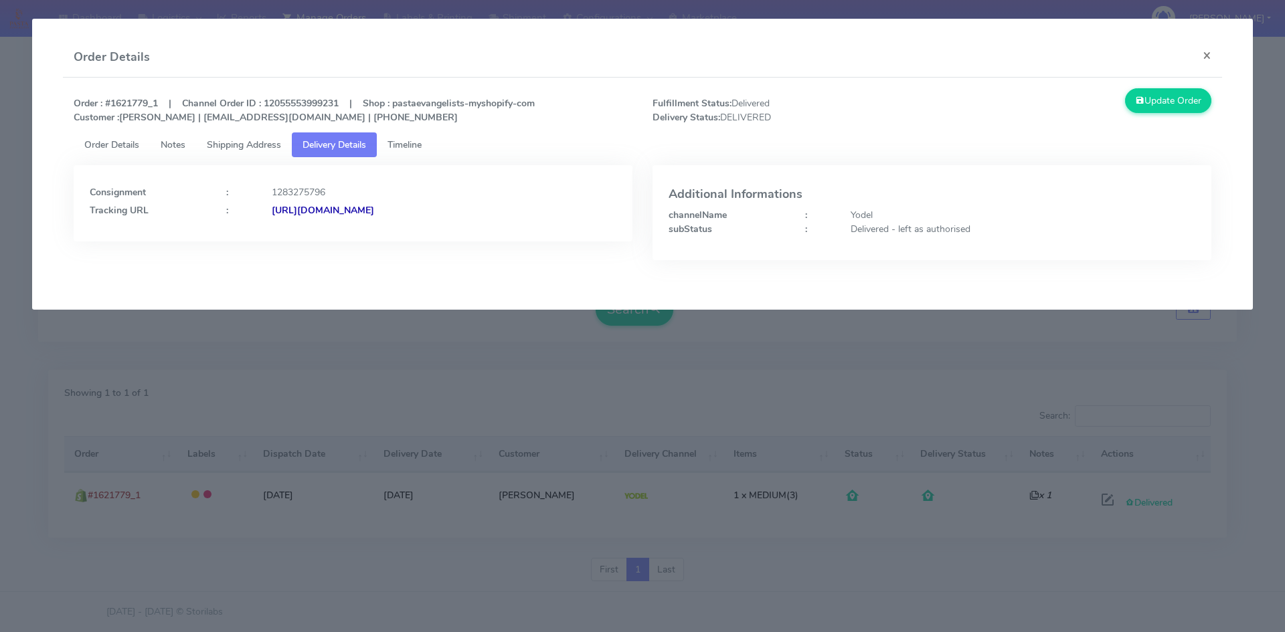
click at [335, 213] on strong "[URL][DOMAIN_NAME]" at bounding box center [323, 210] width 102 height 13
click at [258, 139] on span "Shipping Address" at bounding box center [244, 145] width 74 height 13
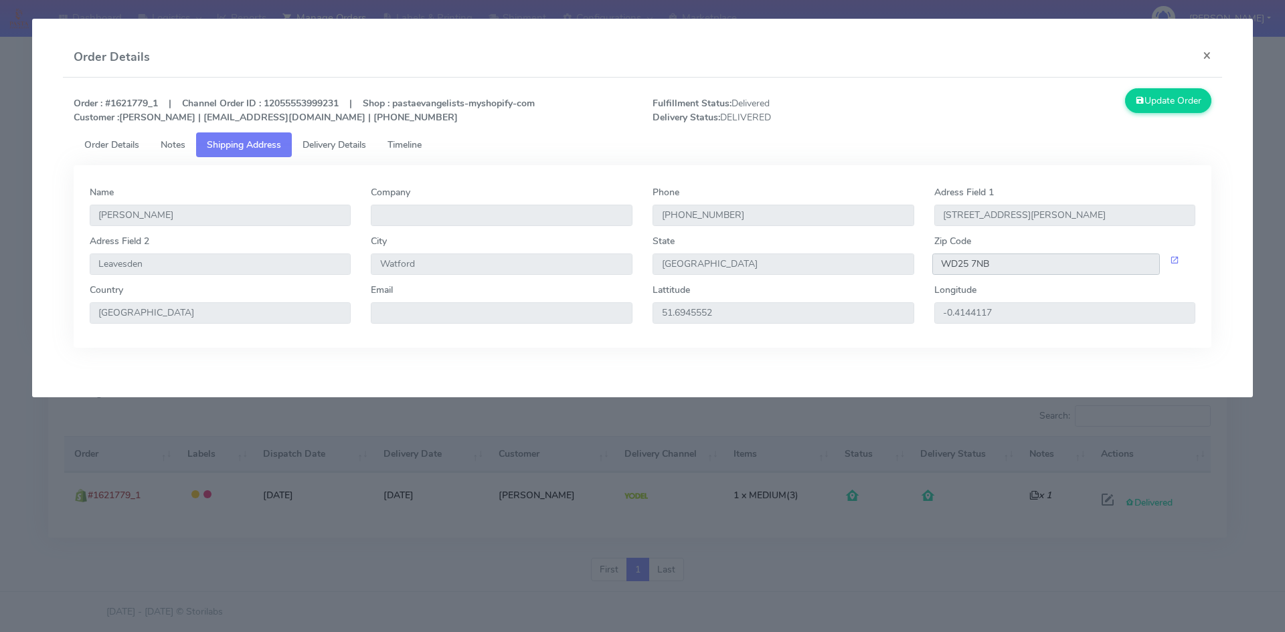
drag, startPoint x: 1012, startPoint y: 265, endPoint x: 930, endPoint y: 271, distance: 82.5
click at [930, 271] on div "WD25 7NB" at bounding box center [1065, 264] width 282 height 21
click at [1209, 58] on button "×" at bounding box center [1207, 54] width 30 height 35
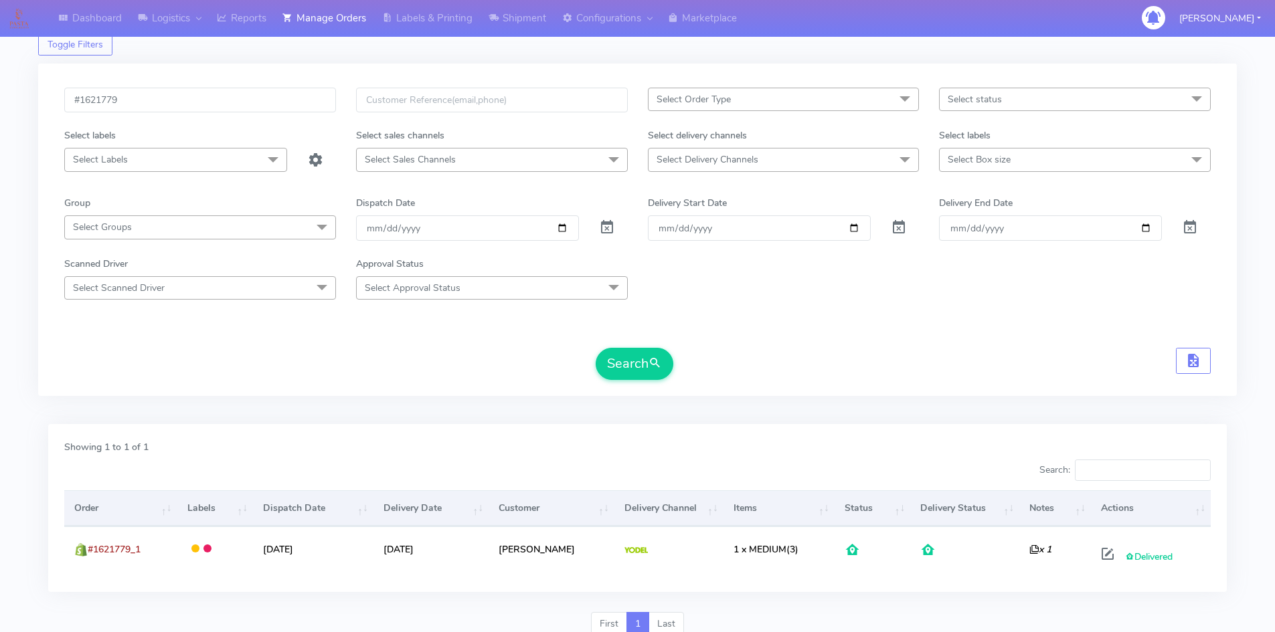
scroll to position [0, 0]
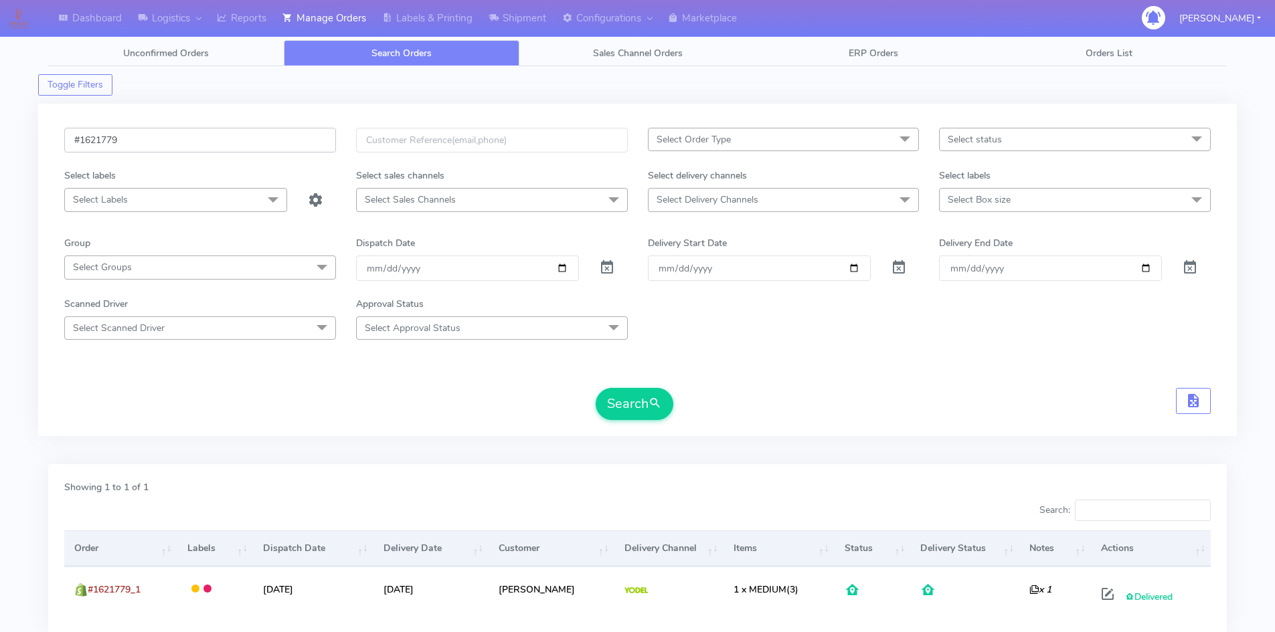
click at [13, 138] on div "Dashboard Logistics London Logistics Reports Manage Orders Labels & Printing Sh…" at bounding box center [637, 355] width 1275 height 663
paste input "0052"
type input "#1620052"
click at [657, 405] on span "submit" at bounding box center [654, 404] width 13 height 18
drag, startPoint x: 181, startPoint y: 144, endPoint x: 138, endPoint y: 219, distance: 86.7
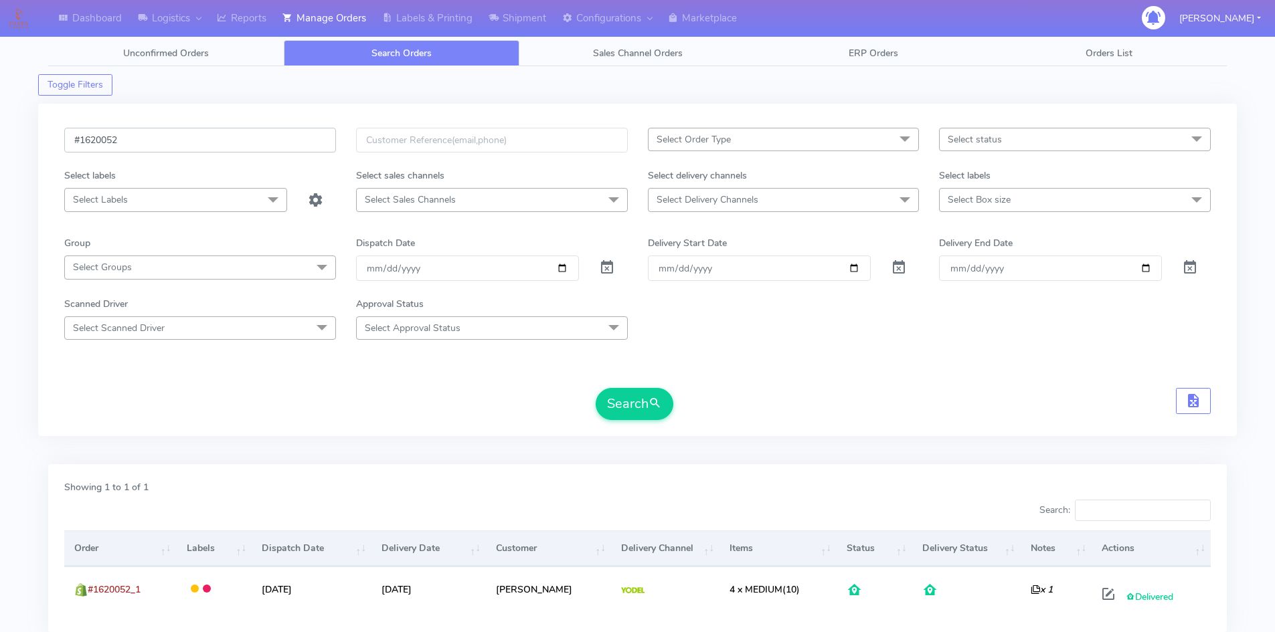
click at [15, 139] on div "Dashboard Logistics London Logistics Reports Manage Orders Labels & Printing Sh…" at bounding box center [637, 355] width 1275 height 663
click at [632, 394] on button "Search" at bounding box center [635, 404] width 78 height 32
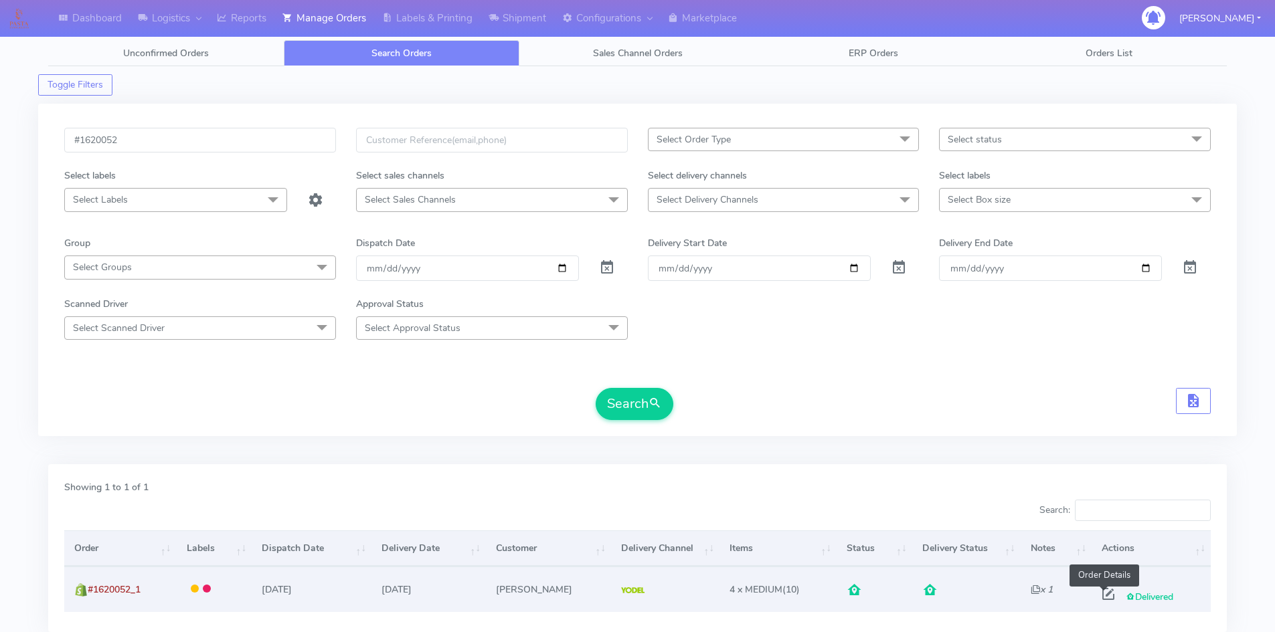
click at [1099, 592] on span at bounding box center [1108, 597] width 24 height 13
select select "5"
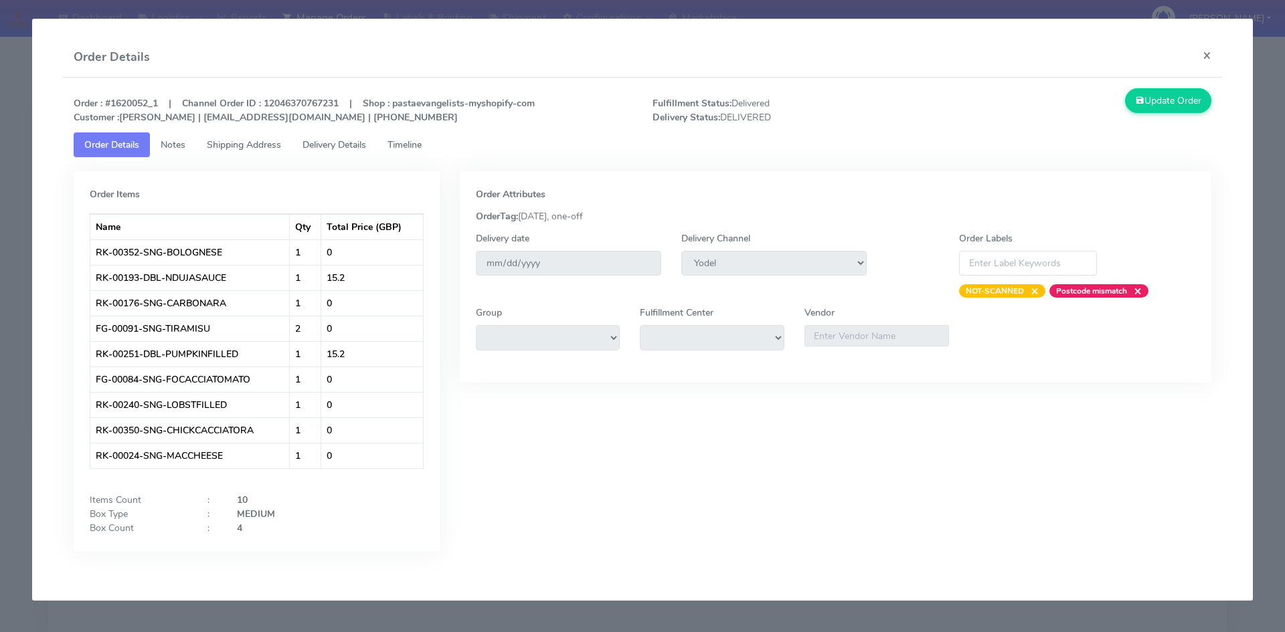
drag, startPoint x: 249, startPoint y: 149, endPoint x: 269, endPoint y: 153, distance: 20.6
click at [249, 149] on span "Shipping Address" at bounding box center [244, 145] width 74 height 13
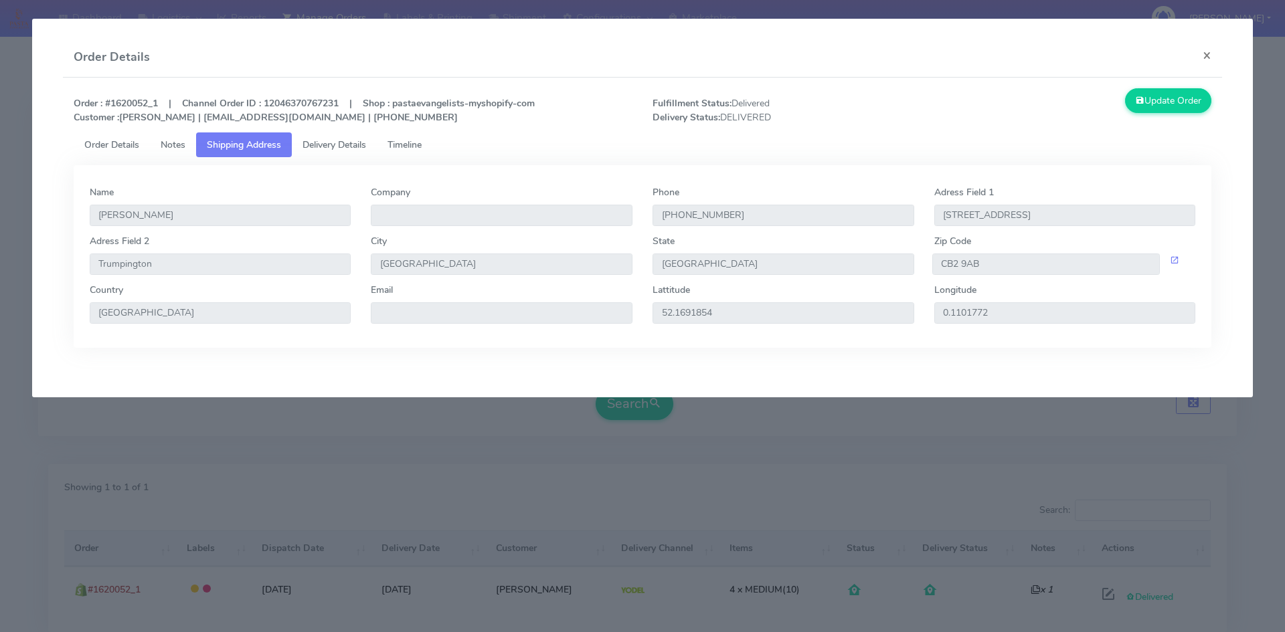
click at [326, 143] on span "Delivery Details" at bounding box center [334, 145] width 64 height 13
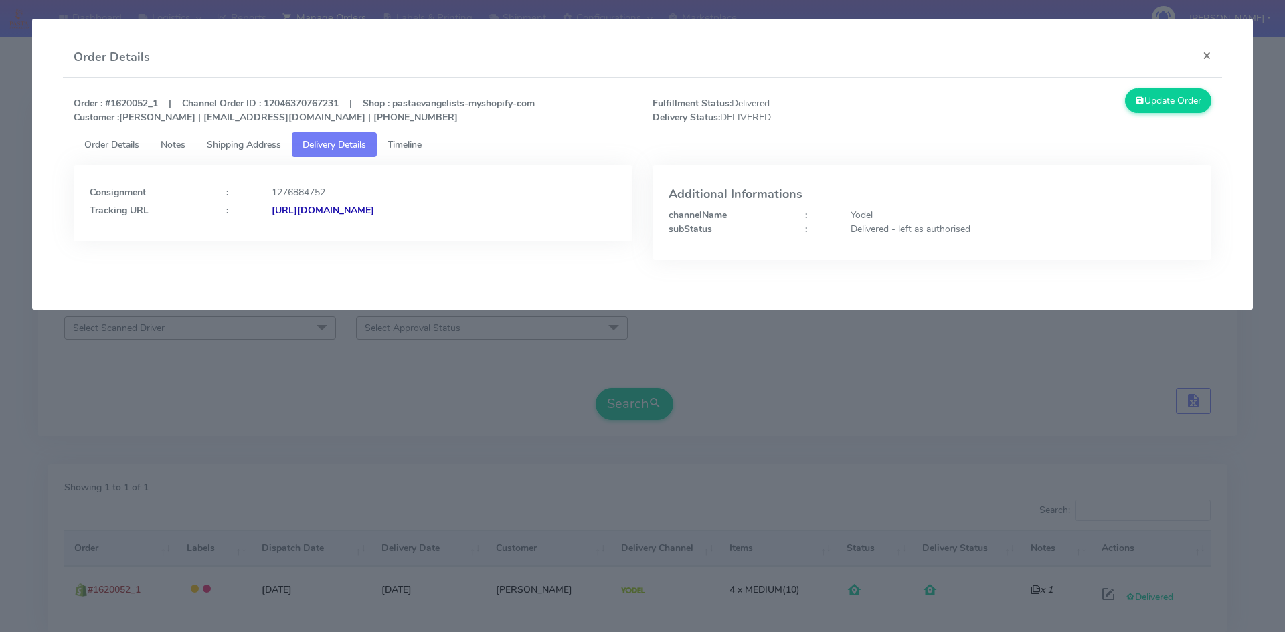
click at [367, 208] on strong "[URL][DOMAIN_NAME]" at bounding box center [323, 210] width 102 height 13
click at [240, 145] on span "Shipping Address" at bounding box center [244, 145] width 74 height 13
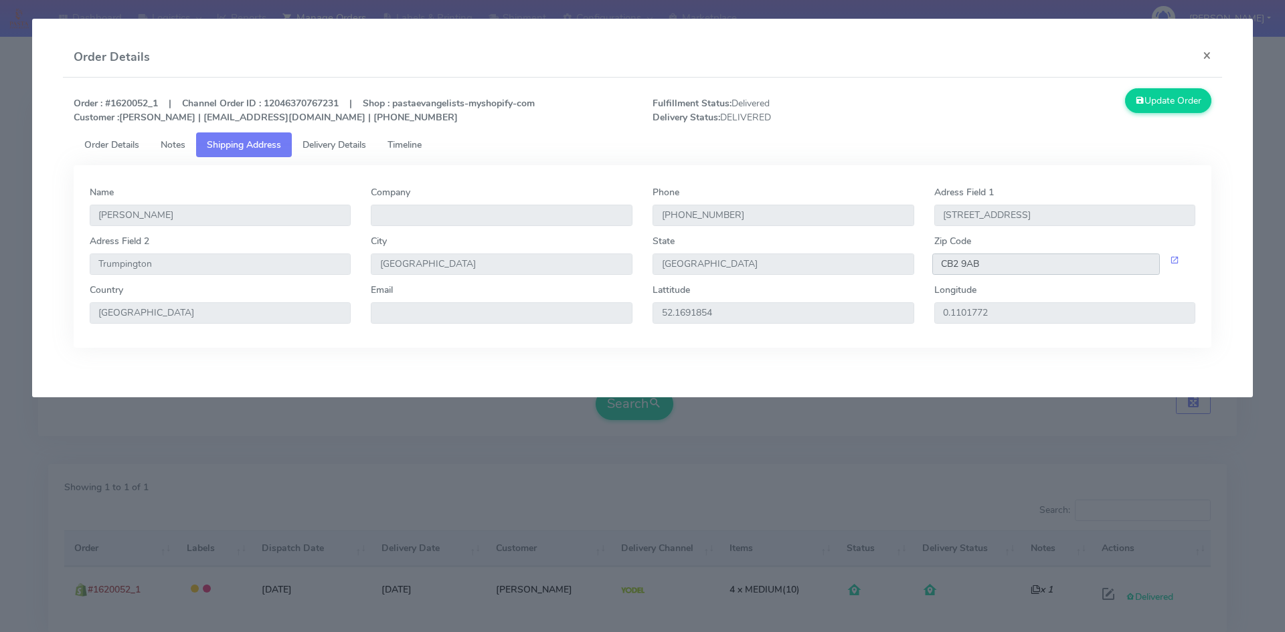
drag, startPoint x: 996, startPoint y: 265, endPoint x: 915, endPoint y: 268, distance: 80.4
click at [916, 268] on div "Adress Field [STREET_ADDRESS]" at bounding box center [643, 258] width 1126 height 49
click at [327, 144] on span "Delivery Details" at bounding box center [334, 145] width 64 height 13
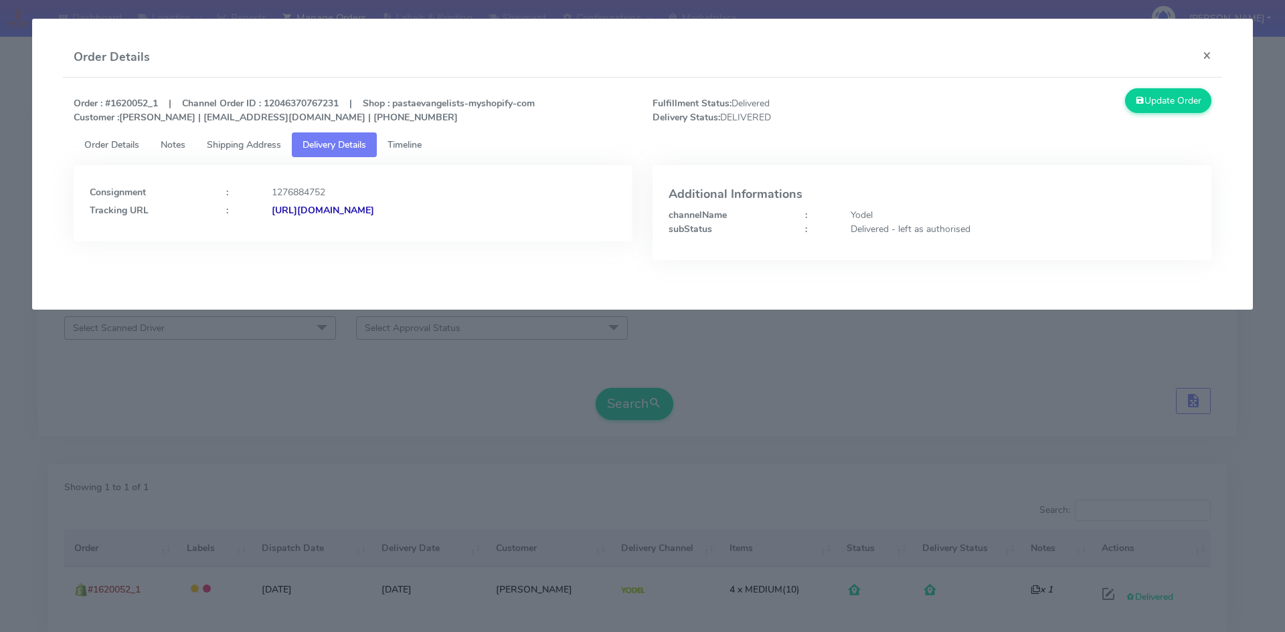
click at [374, 212] on strong "[URL][DOMAIN_NAME]" at bounding box center [323, 210] width 102 height 13
click at [128, 148] on span "Order Details" at bounding box center [111, 145] width 55 height 13
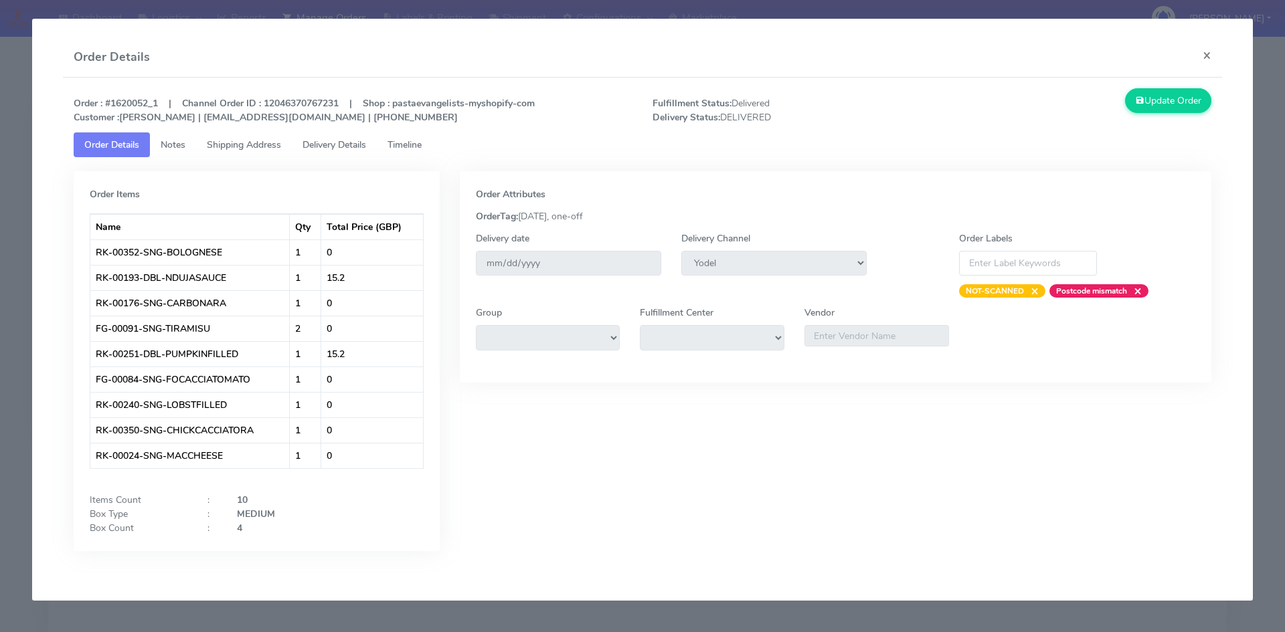
click at [239, 144] on span "Shipping Address" at bounding box center [244, 145] width 74 height 13
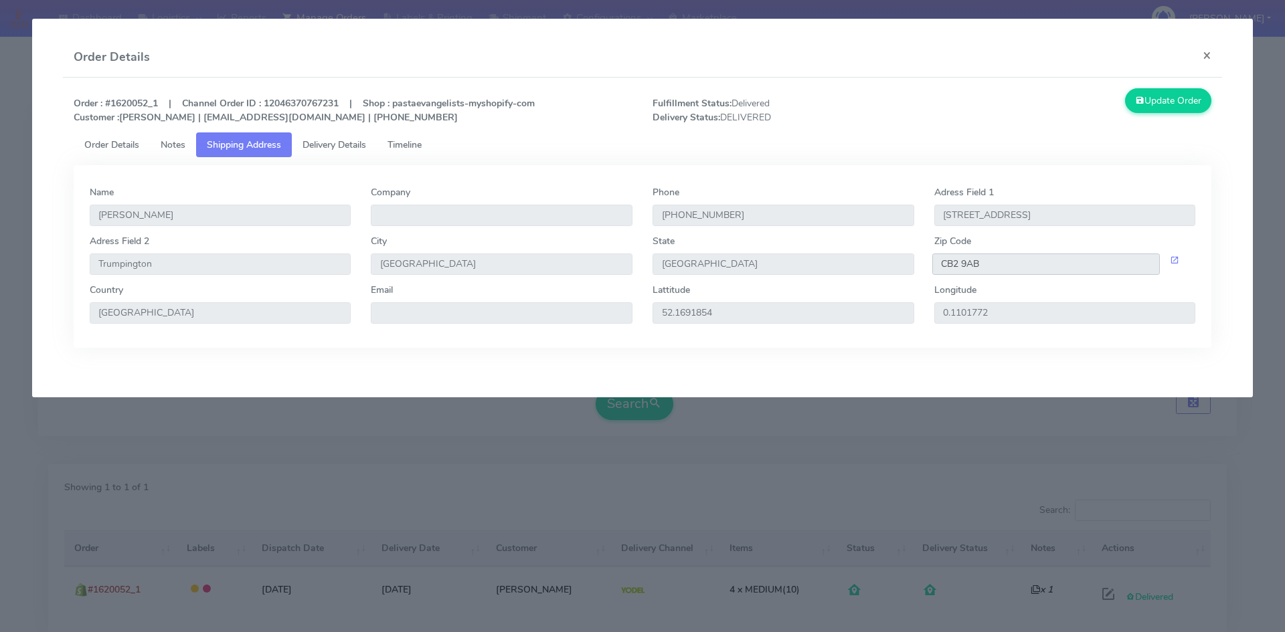
drag, startPoint x: 1002, startPoint y: 267, endPoint x: 891, endPoint y: 266, distance: 110.4
click at [891, 266] on div "Adress Field [STREET_ADDRESS]" at bounding box center [643, 258] width 1126 height 49
click at [336, 144] on span "Delivery Details" at bounding box center [334, 145] width 64 height 13
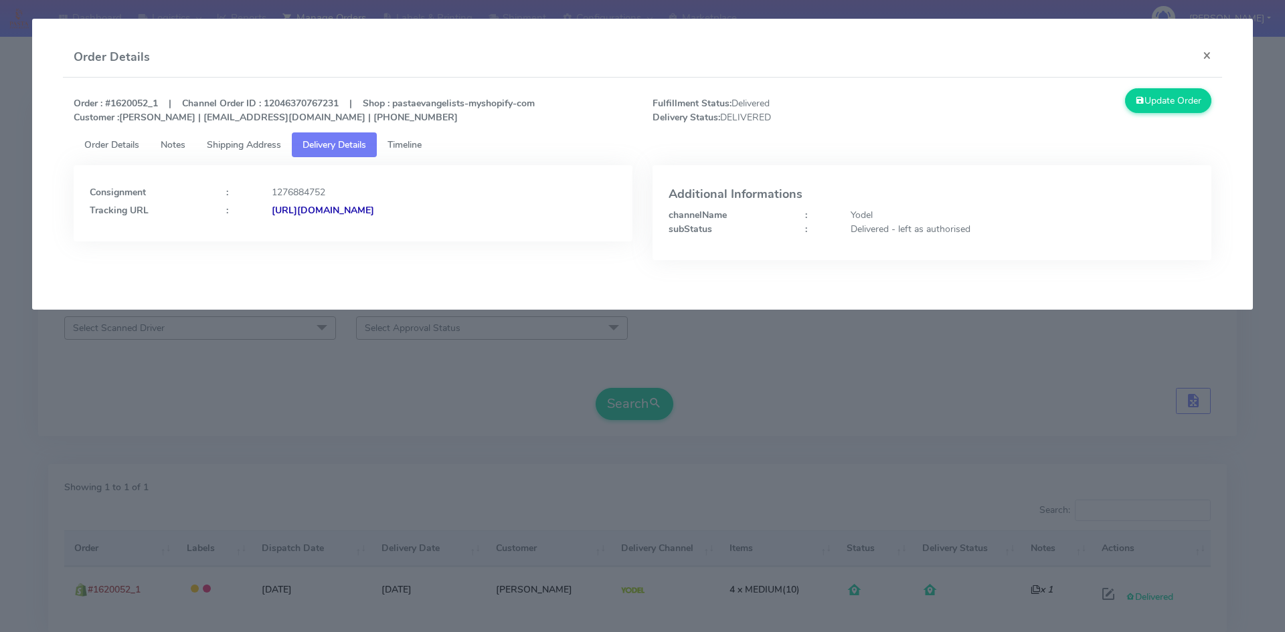
drag, startPoint x: 264, startPoint y: 211, endPoint x: 545, endPoint y: 224, distance: 281.3
click at [545, 224] on div "Consignment : 1276884752 Tracking URL : [URL][DOMAIN_NAME]" at bounding box center [353, 203] width 559 height 76
copy strong "[URL][DOMAIN_NAME]"
click at [114, 142] on span "Order Details" at bounding box center [111, 145] width 55 height 13
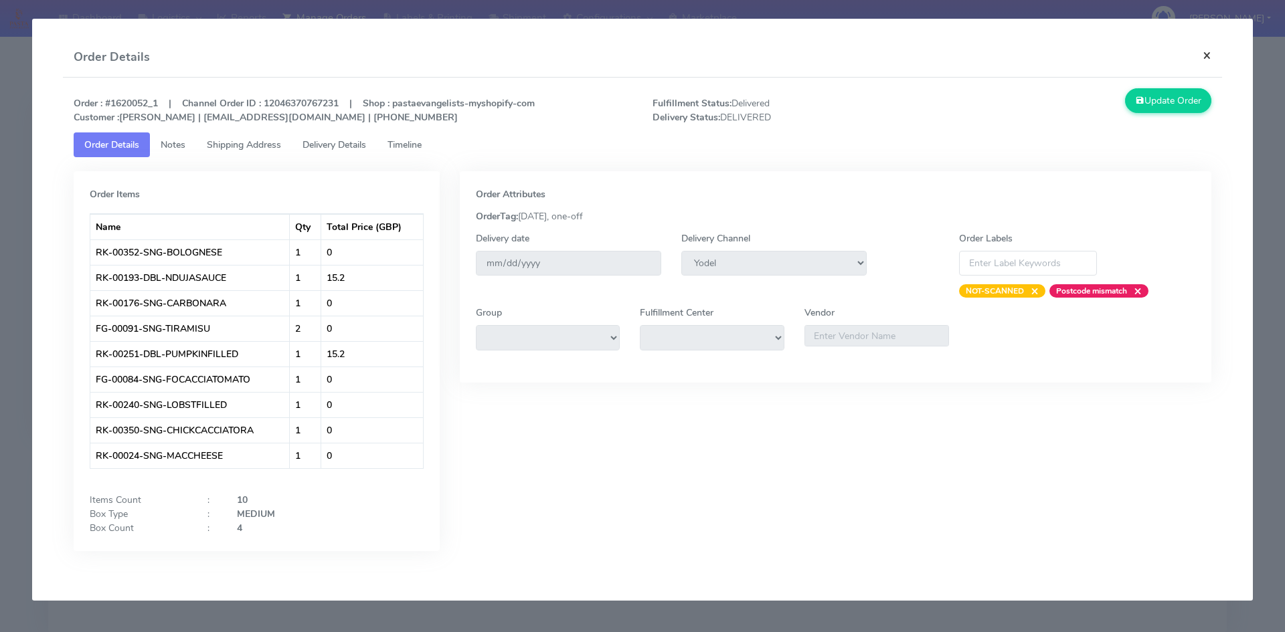
drag, startPoint x: 1209, startPoint y: 54, endPoint x: 1122, endPoint y: 60, distance: 87.2
click at [1209, 54] on button "×" at bounding box center [1207, 54] width 30 height 35
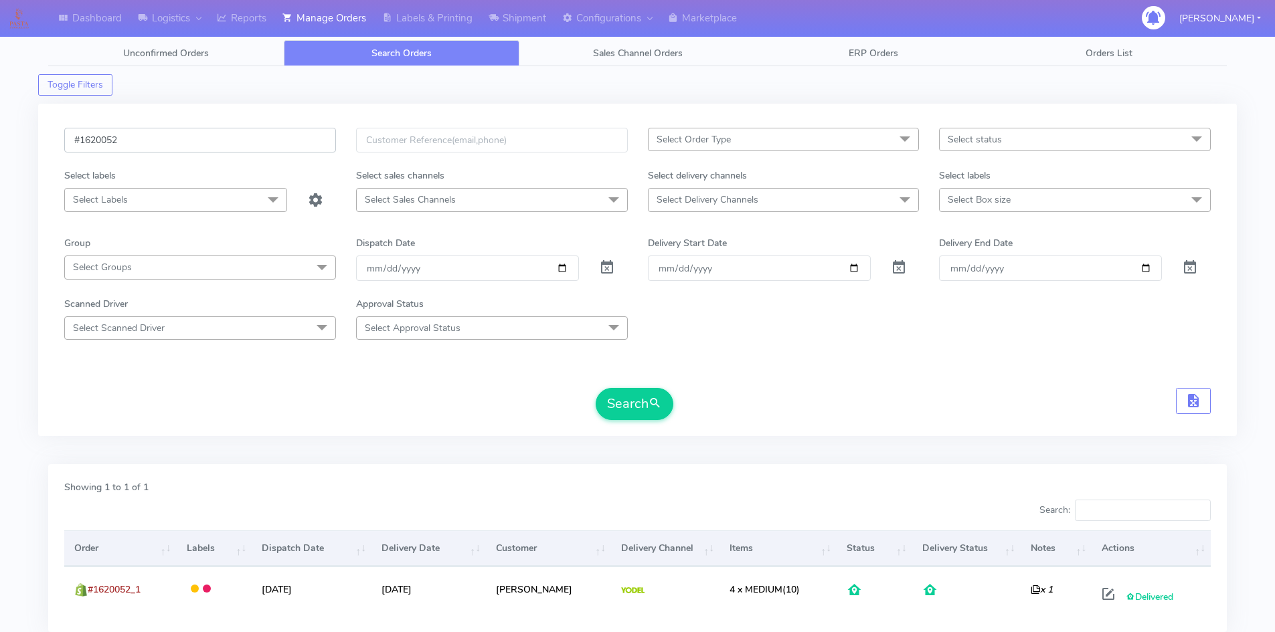
drag, startPoint x: 126, startPoint y: 143, endPoint x: 63, endPoint y: 146, distance: 63.6
click at [58, 145] on div "#1620052" at bounding box center [200, 148] width 292 height 41
paste input "4450"
type input "#1624450"
click at [619, 398] on button "Search" at bounding box center [635, 404] width 78 height 32
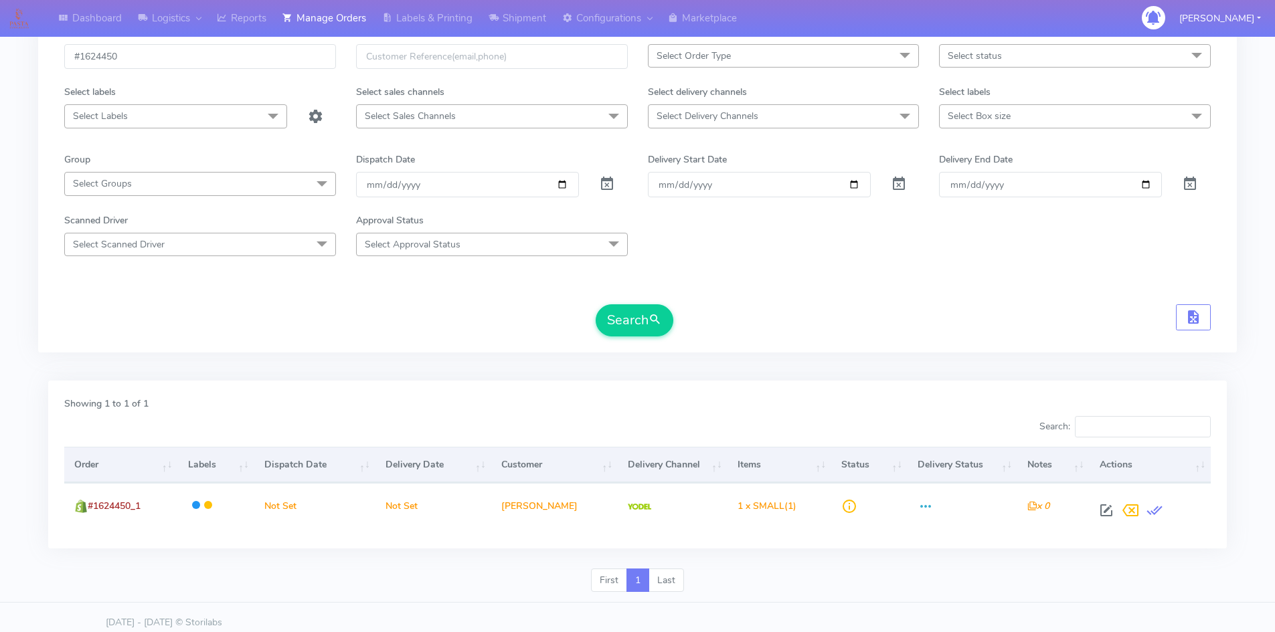
scroll to position [94, 0]
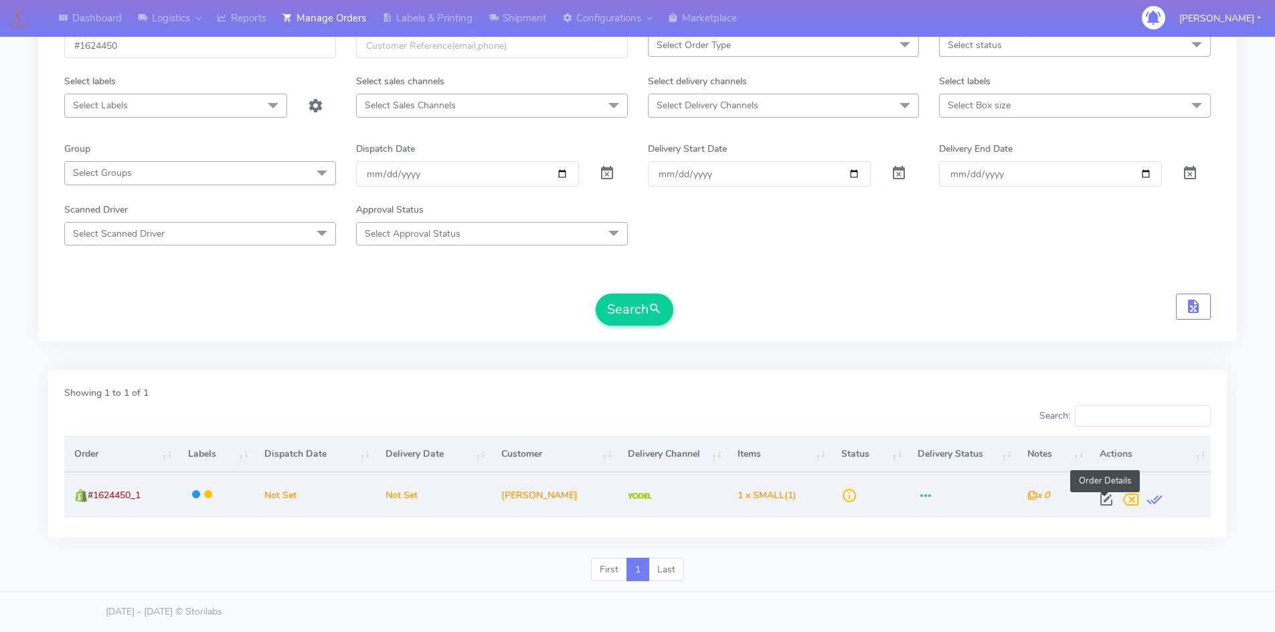
click at [1104, 501] on span at bounding box center [1106, 503] width 24 height 13
select select "5"
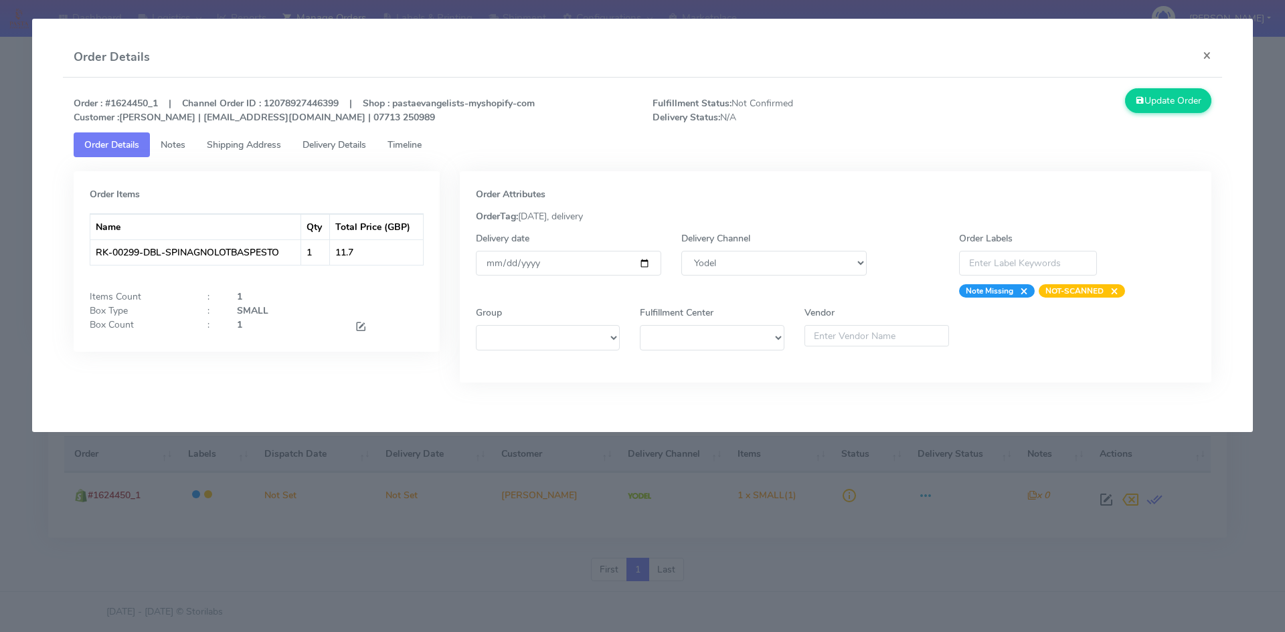
click at [333, 150] on span "Delivery Details" at bounding box center [334, 145] width 64 height 13
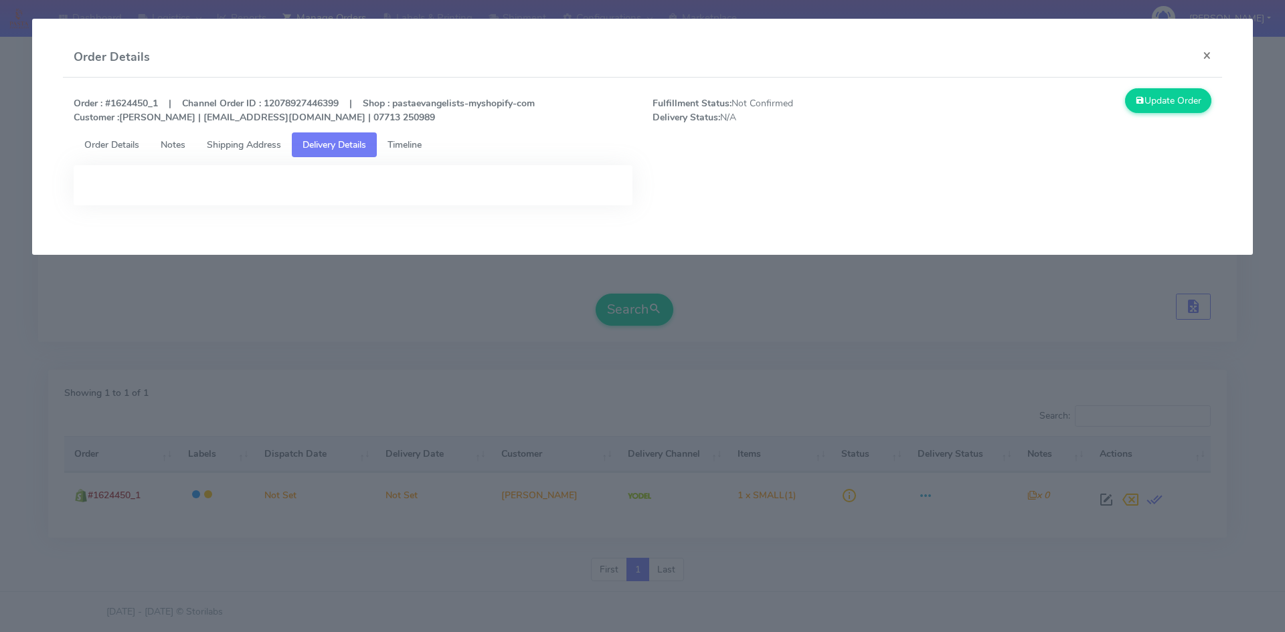
click at [258, 151] on span "Shipping Address" at bounding box center [244, 145] width 74 height 13
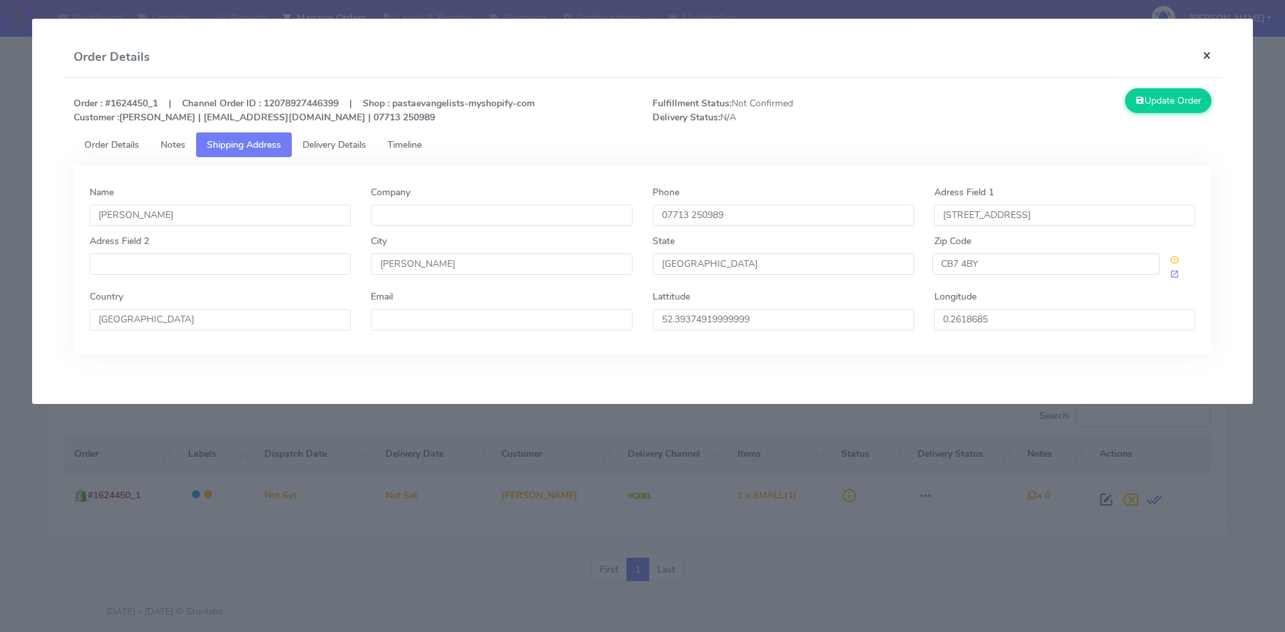
click at [1208, 55] on button "×" at bounding box center [1207, 54] width 30 height 35
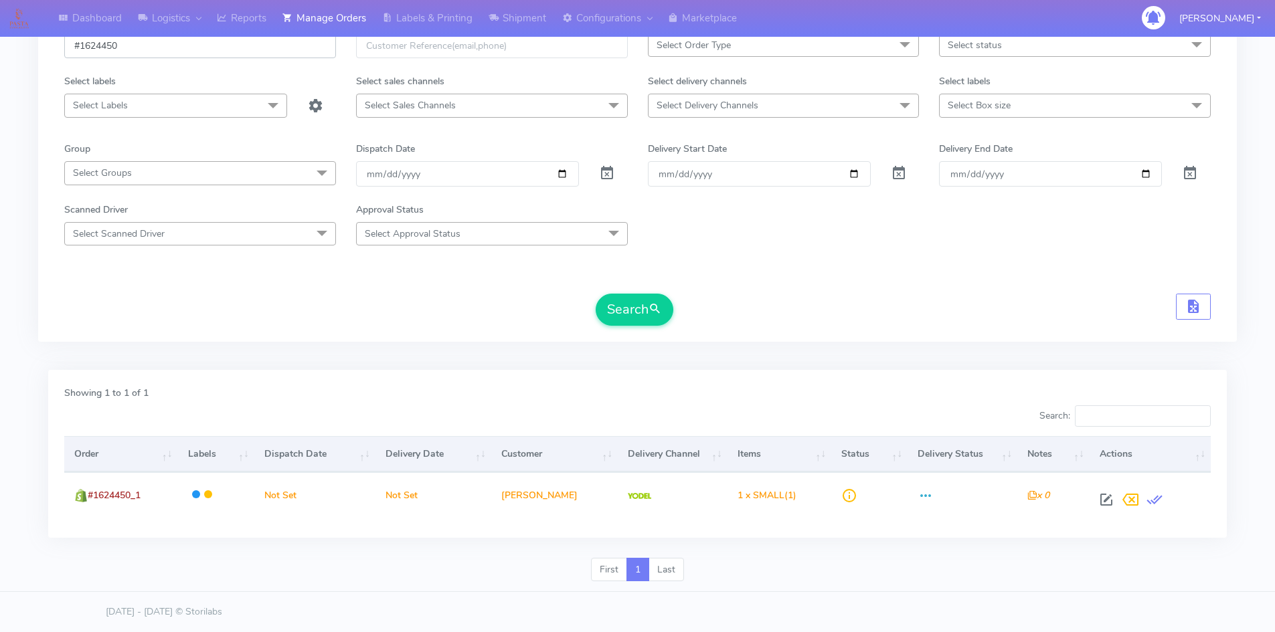
click at [161, 46] on input "#1624450" at bounding box center [200, 45] width 272 height 25
paste input "#162449"
drag, startPoint x: 161, startPoint y: 46, endPoint x: 8, endPoint y: 49, distance: 152.6
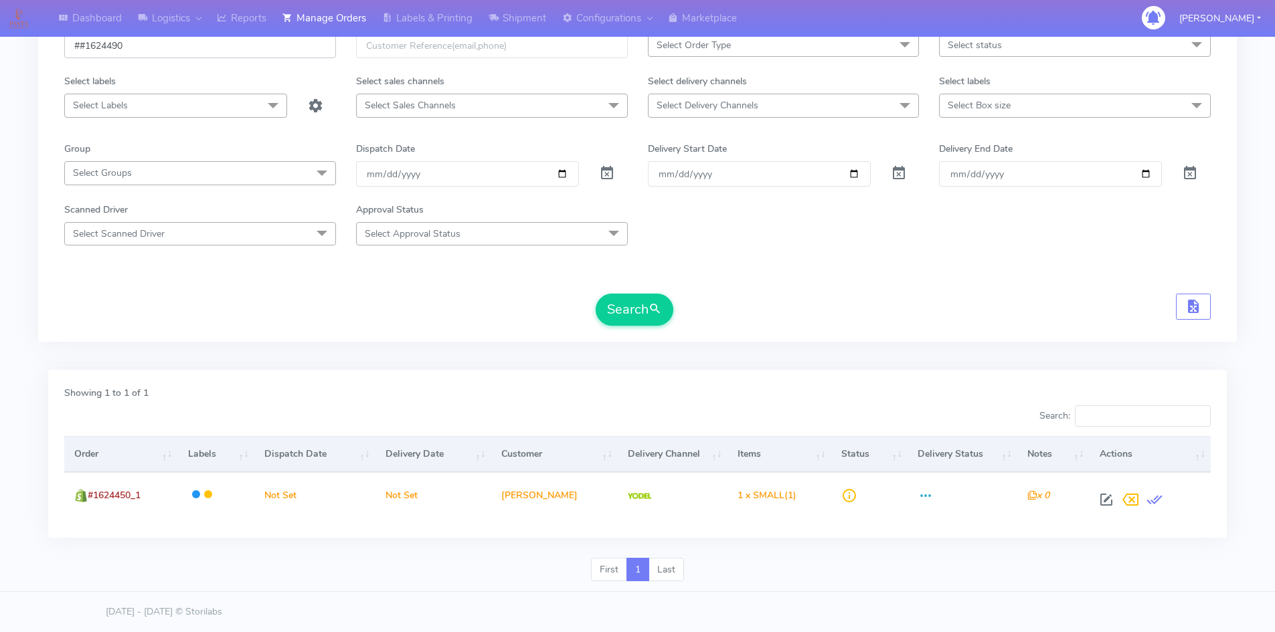
click at [8, 49] on div "Dashboard Logistics London Logistics Reports Manage Orders Labels & Printing Sh…" at bounding box center [637, 261] width 1275 height 663
paste input "text"
click at [673, 309] on button "Search" at bounding box center [635, 310] width 78 height 32
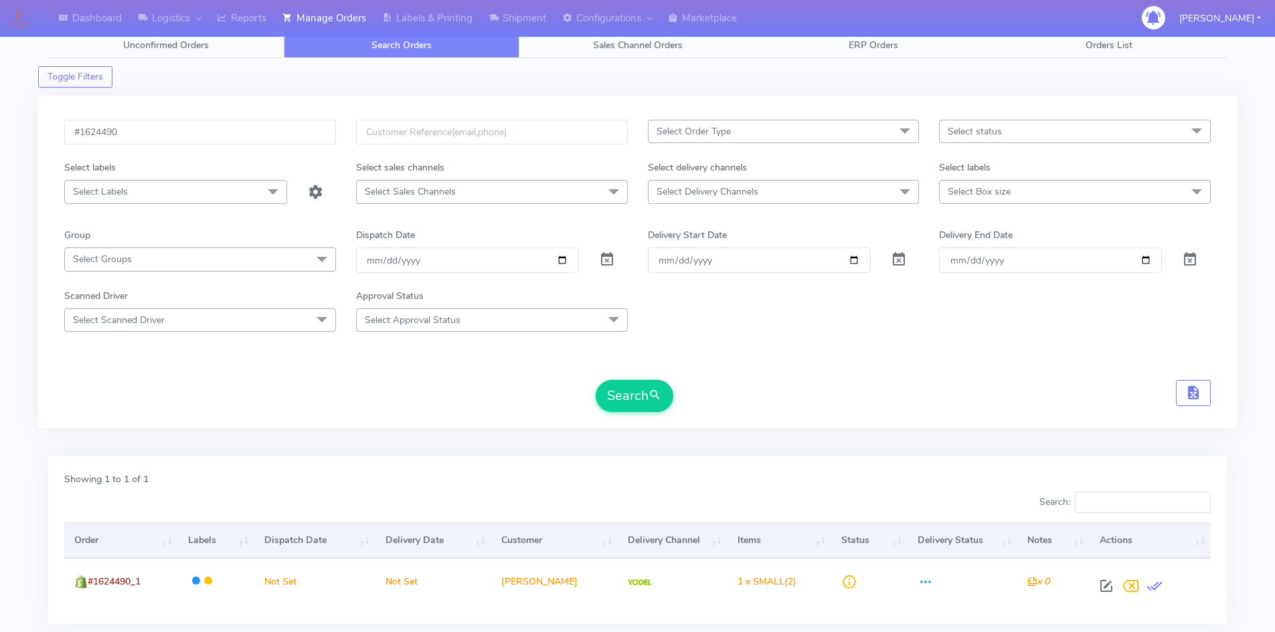
scroll to position [0, 0]
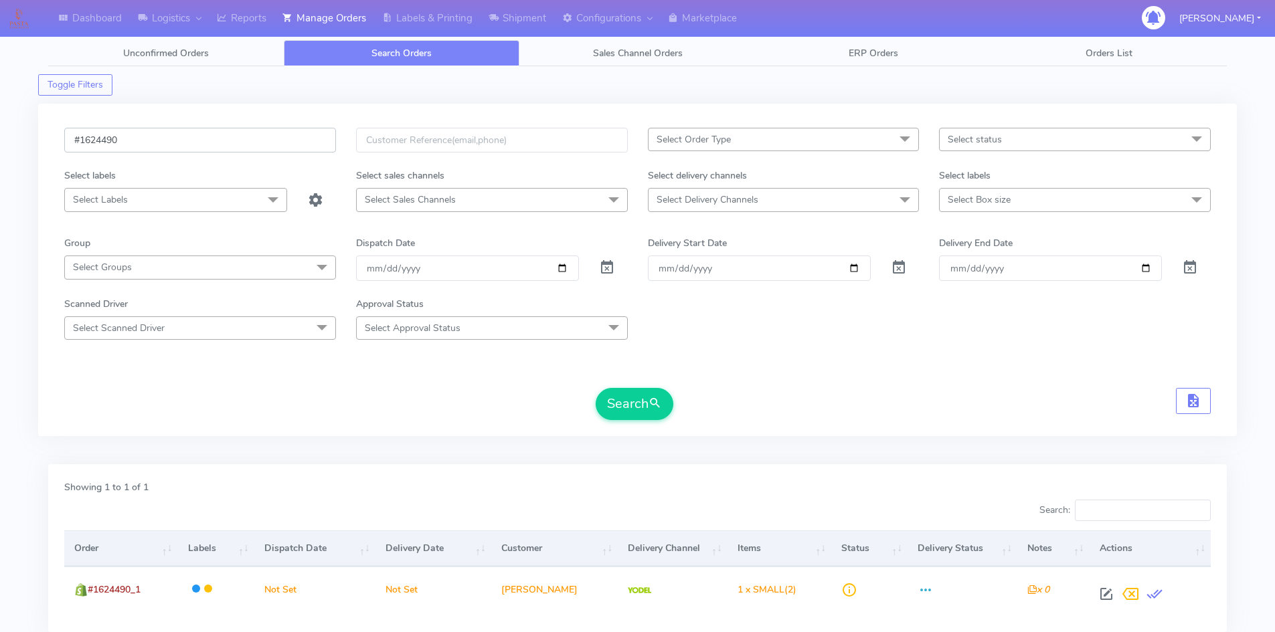
drag, startPoint x: 133, startPoint y: 139, endPoint x: 30, endPoint y: 141, distance: 103.1
click at [30, 141] on div "Dashboard Logistics London Logistics Reports Manage Orders Labels & Printing Sh…" at bounding box center [637, 355] width 1275 height 663
paste input "1865"
type input "#1621865"
click at [668, 410] on button "Search" at bounding box center [635, 404] width 78 height 32
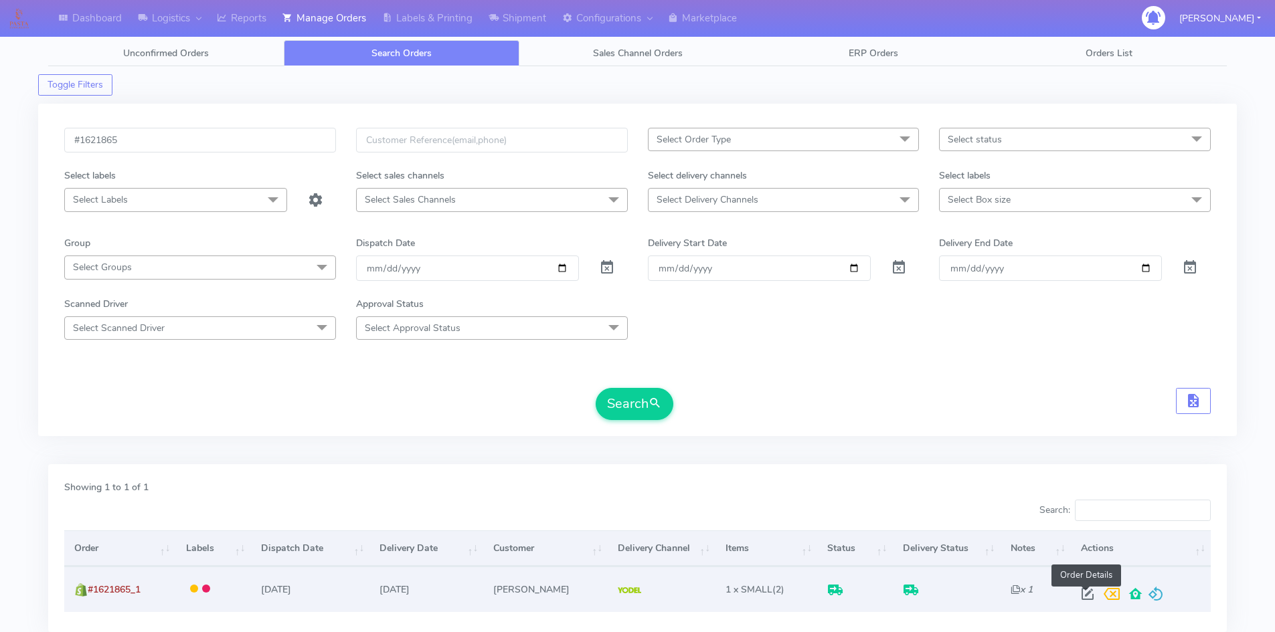
click at [1082, 593] on span at bounding box center [1087, 597] width 24 height 13
select select "5"
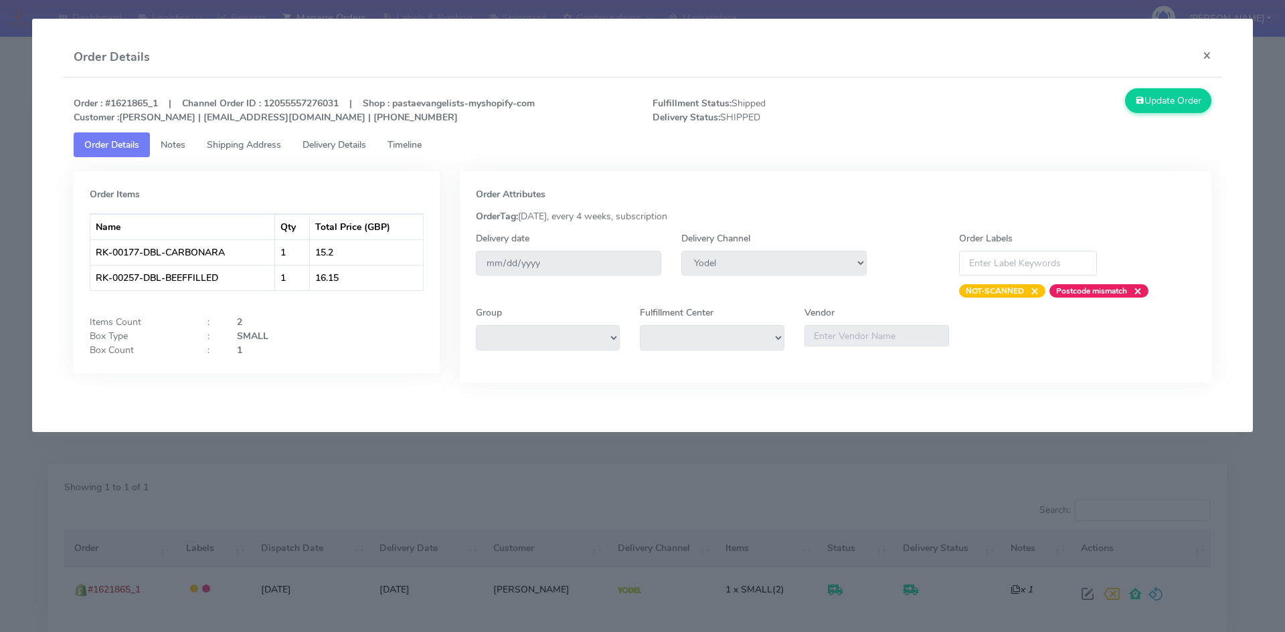
click at [262, 134] on link "Shipping Address" at bounding box center [244, 145] width 96 height 25
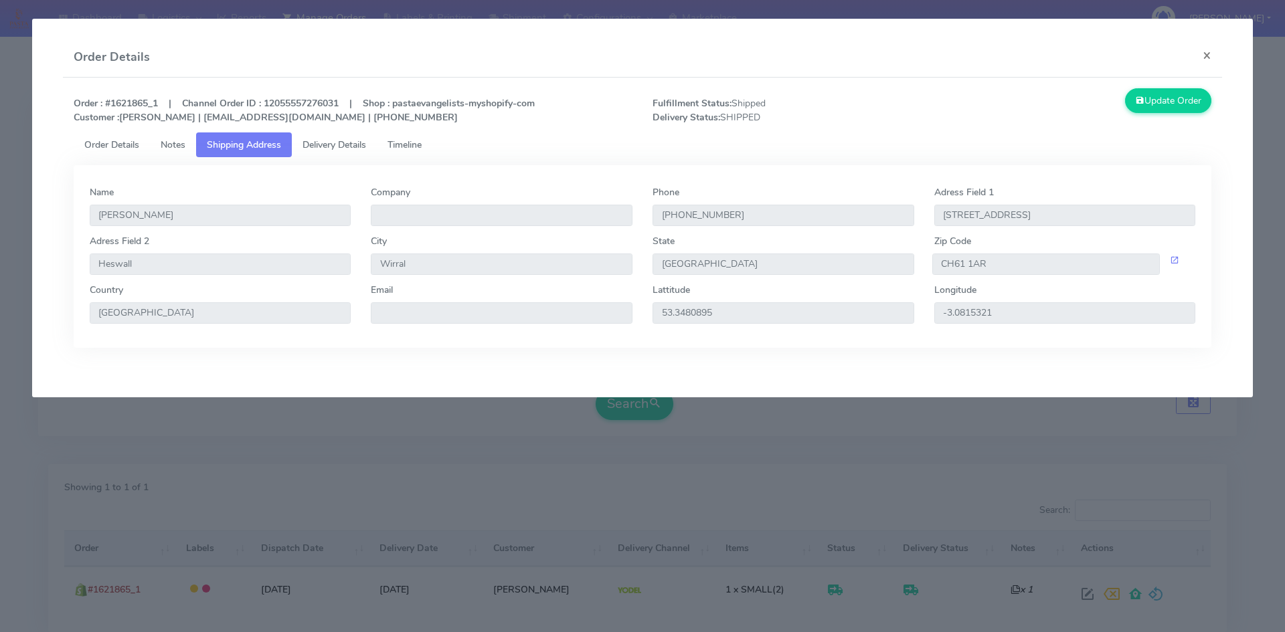
click at [345, 145] on span "Delivery Details" at bounding box center [334, 145] width 64 height 13
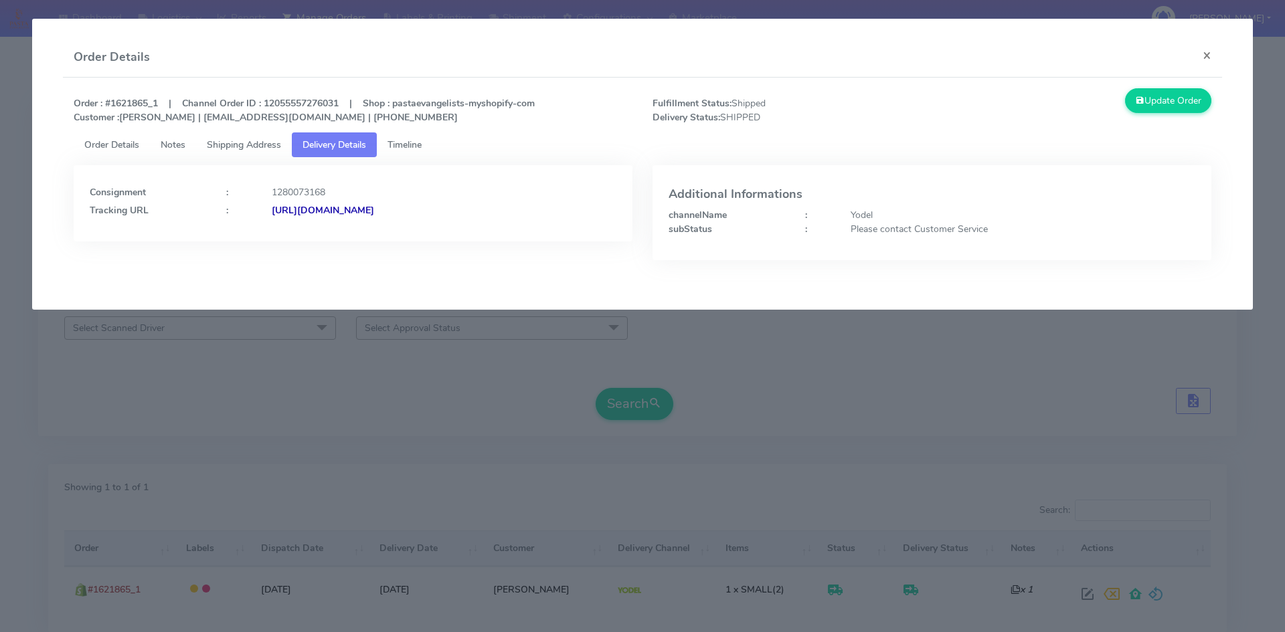
drag, startPoint x: 278, startPoint y: 211, endPoint x: 269, endPoint y: 212, distance: 9.4
click at [269, 212] on div "[URL][DOMAIN_NAME]" at bounding box center [444, 210] width 365 height 14
drag, startPoint x: 356, startPoint y: 211, endPoint x: 311, endPoint y: 262, distance: 67.7
click at [303, 268] on div "Consignment : 1280073168 Tracking URL : [URL][DOMAIN_NAME]" at bounding box center [353, 222] width 579 height 115
drag, startPoint x: 531, startPoint y: 205, endPoint x: 255, endPoint y: 214, distance: 275.9
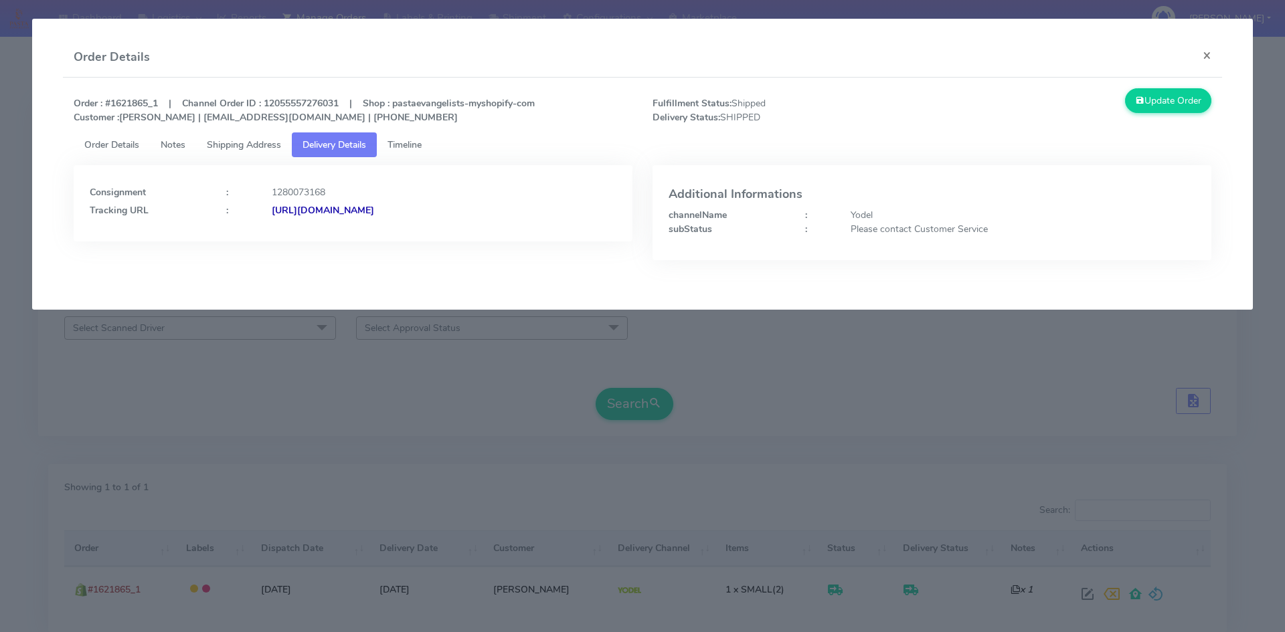
click at [255, 214] on div "Tracking URL : [URL][DOMAIN_NAME]" at bounding box center [353, 210] width 547 height 14
copy div "[URL][DOMAIN_NAME]"
click at [1210, 48] on button "×" at bounding box center [1207, 54] width 30 height 35
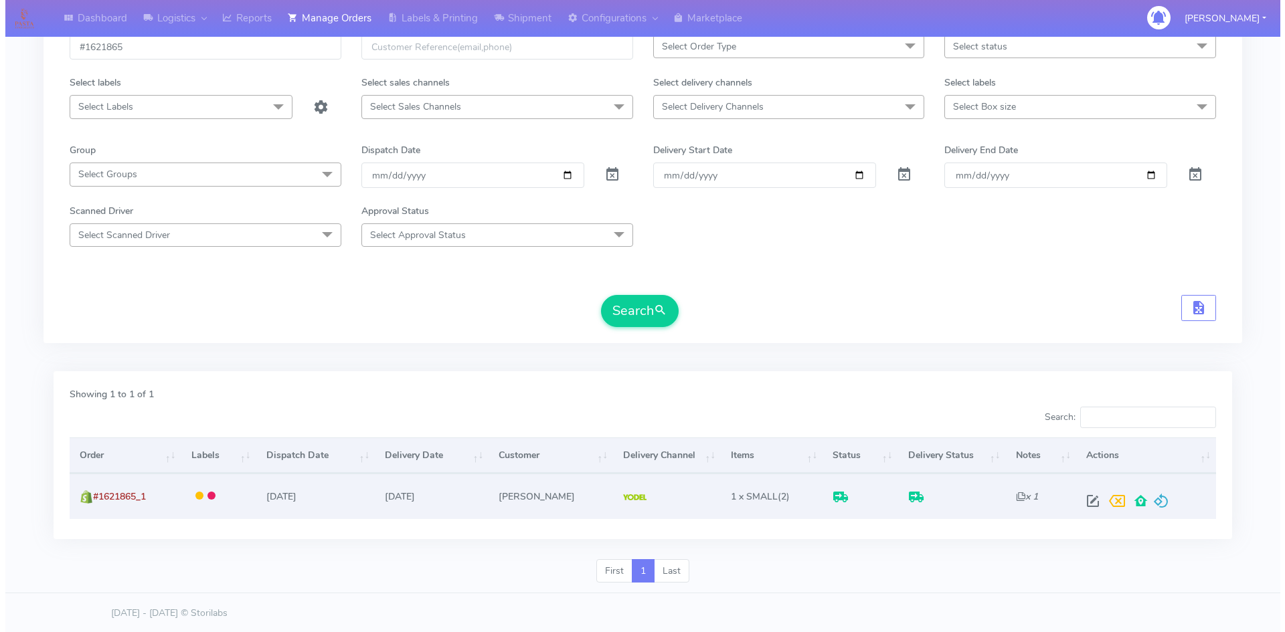
scroll to position [94, 0]
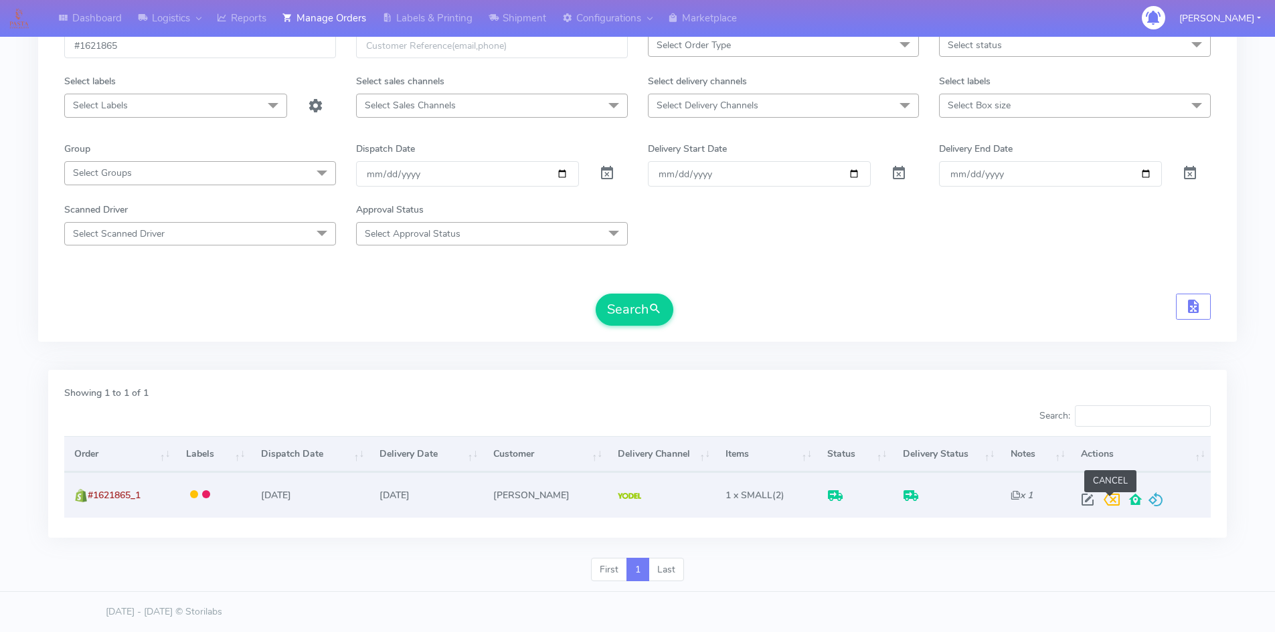
click at [1115, 501] on span at bounding box center [1111, 503] width 24 height 13
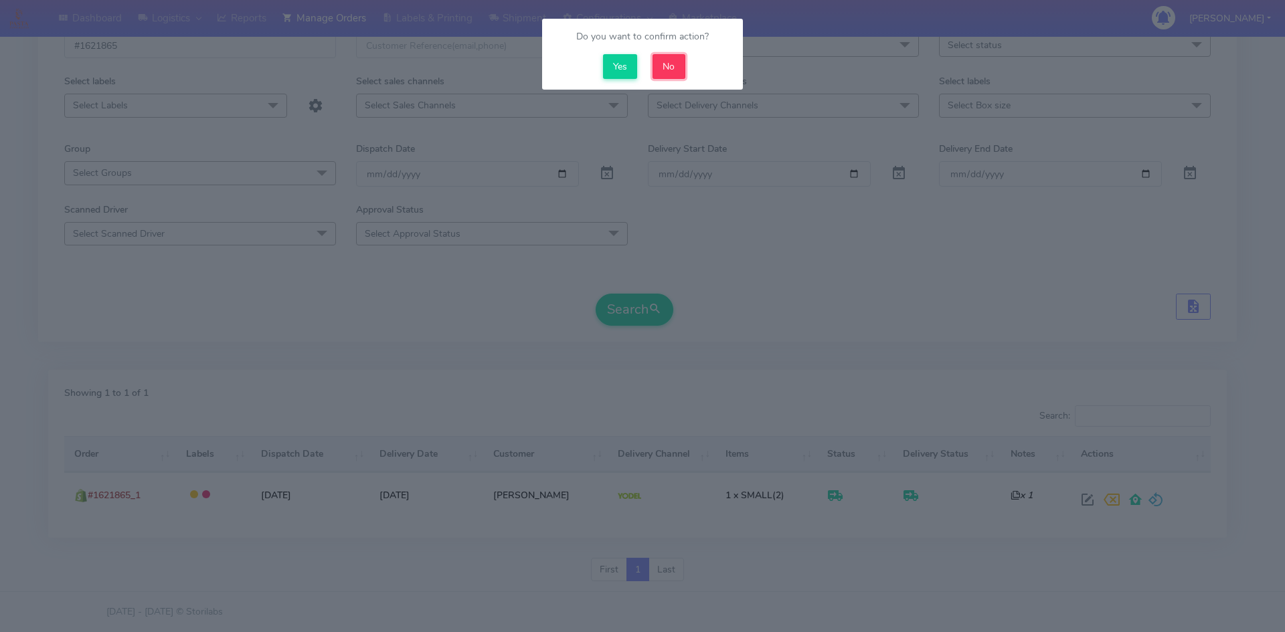
click at [662, 69] on button "No" at bounding box center [668, 66] width 33 height 25
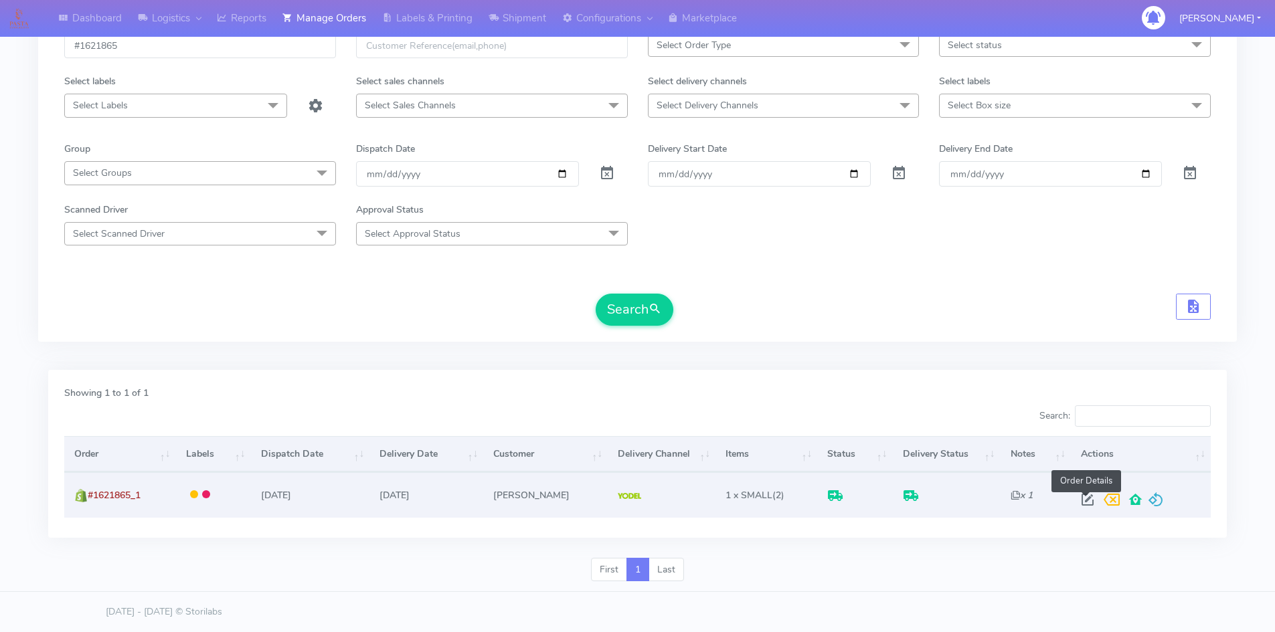
click at [1093, 502] on span at bounding box center [1087, 503] width 24 height 13
select select "5"
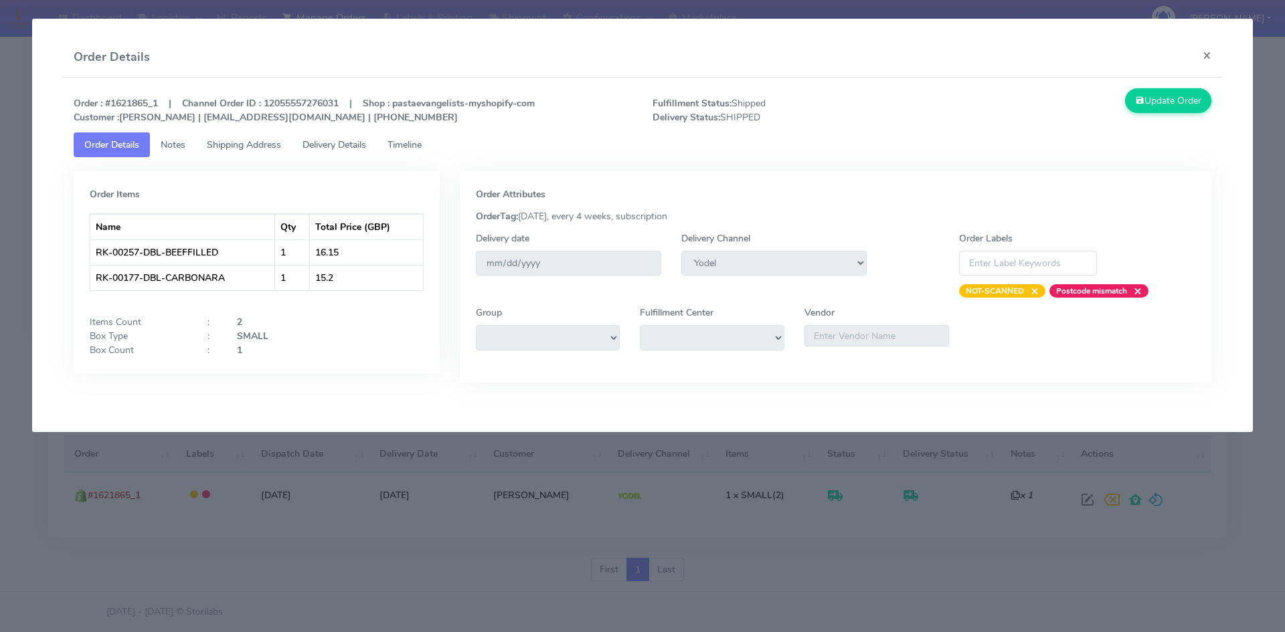
click at [252, 143] on span "Shipping Address" at bounding box center [244, 145] width 74 height 13
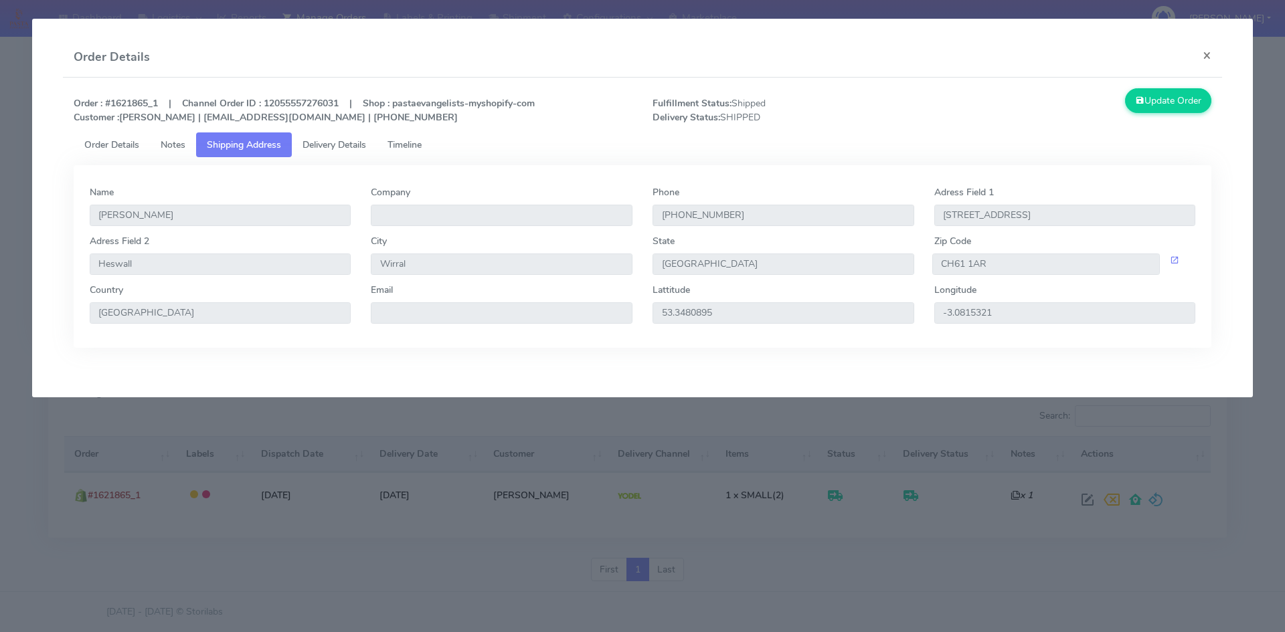
click at [337, 131] on div "Order : #1621865_1 | Channel Order ID : 12055557276031 | Shop : pastaevangelist…" at bounding box center [643, 110] width 1158 height 44
click at [334, 144] on span "Delivery Details" at bounding box center [334, 145] width 64 height 13
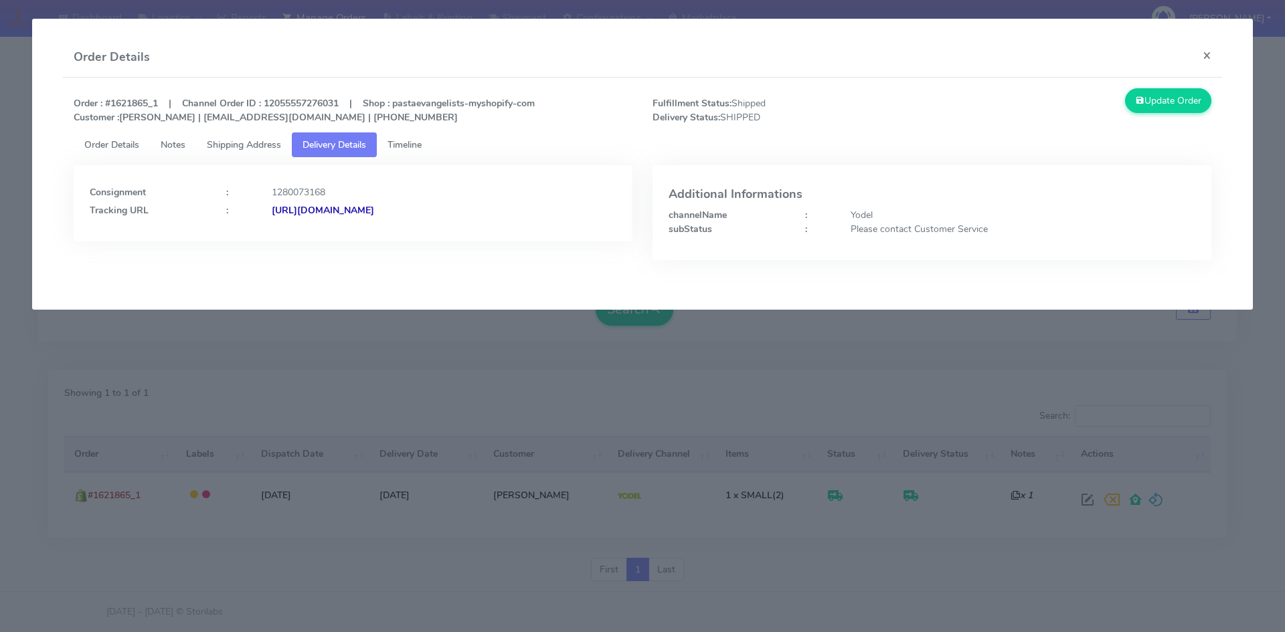
click at [374, 212] on strong "[URL][DOMAIN_NAME]" at bounding box center [323, 210] width 102 height 13
